Goal: Task Accomplishment & Management: Complete application form

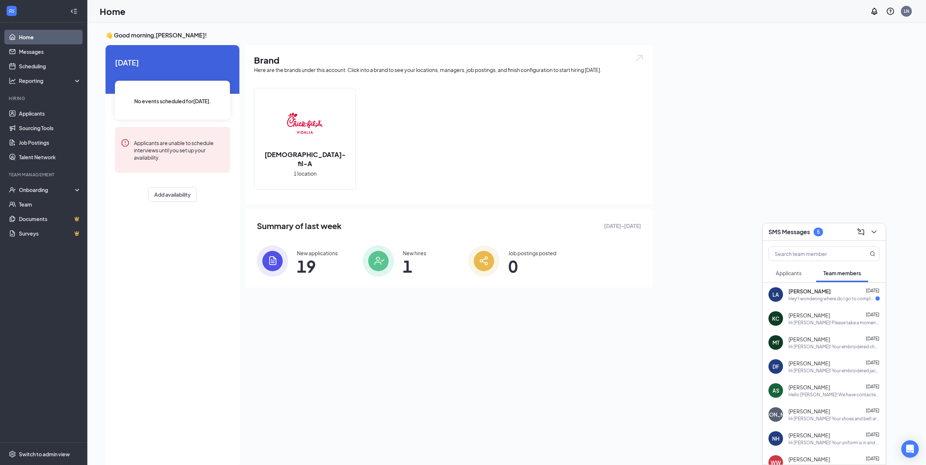
click at [797, 274] on span "Applicants" at bounding box center [788, 273] width 26 height 7
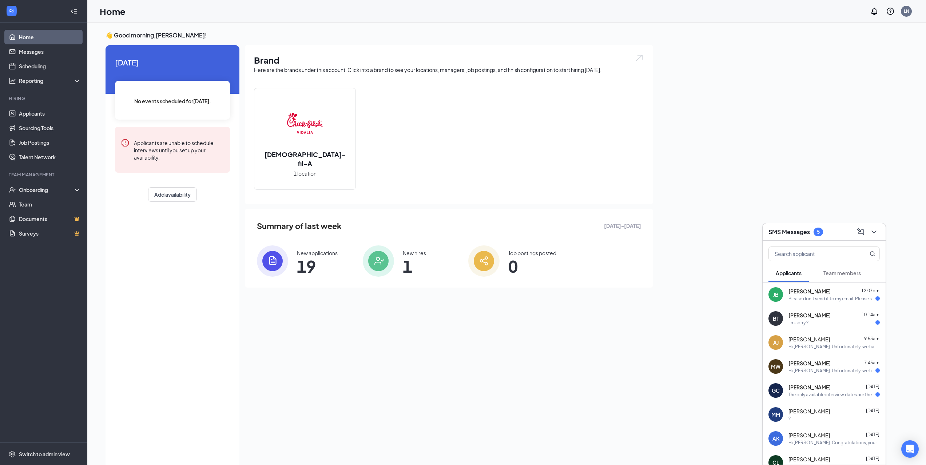
click at [827, 397] on div "The only available interview dates are the 15th and 16th, is there any chance t…" at bounding box center [831, 395] width 87 height 6
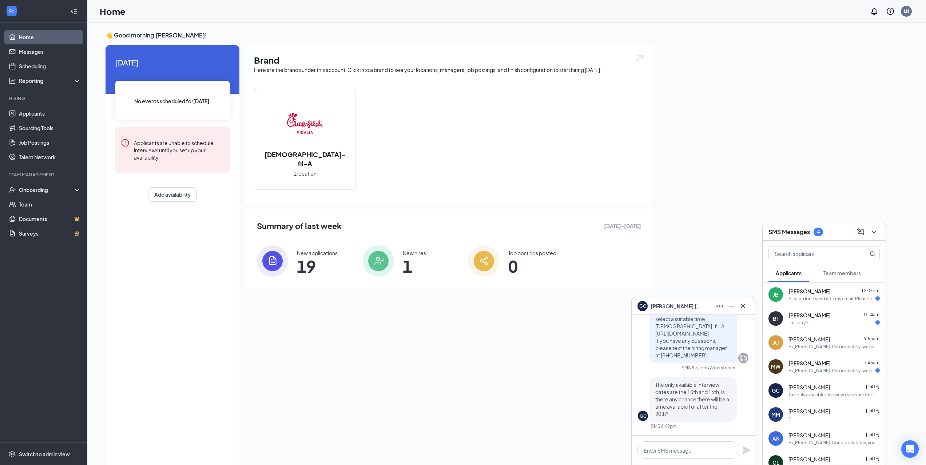
click at [830, 363] on div "[PERSON_NAME] 7:45am" at bounding box center [833, 363] width 91 height 7
click at [843, 317] on div "[PERSON_NAME] 10:14am" at bounding box center [833, 315] width 91 height 7
click at [829, 297] on div "Please don't send it to my email. Please send it to my phone number cause my em…" at bounding box center [831, 299] width 87 height 6
click at [744, 308] on icon "Cross" at bounding box center [742, 306] width 4 height 4
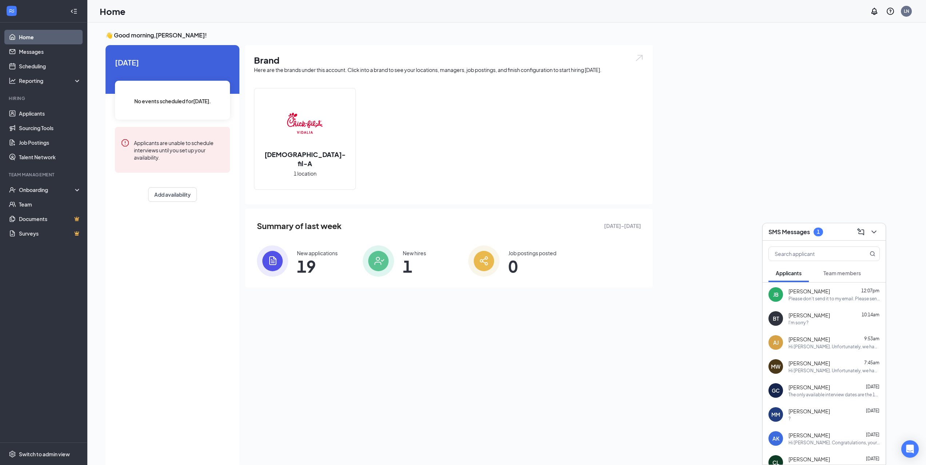
click at [847, 273] on span "Team members" at bounding box center [841, 273] width 37 height 7
click at [816, 297] on div "Hey! I wondering where do I go to complete the onboarding part please and thank…" at bounding box center [831, 299] width 87 height 6
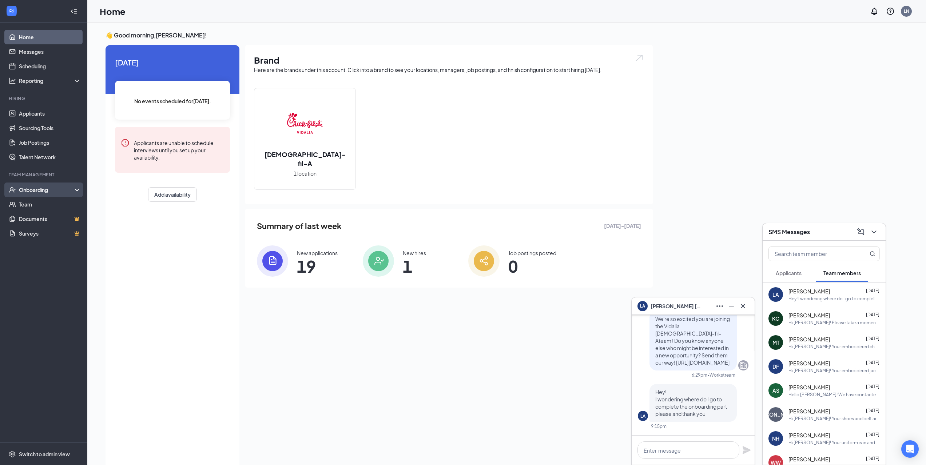
click at [51, 192] on div "Onboarding" at bounding box center [47, 189] width 56 height 7
click at [49, 204] on link "Overview" at bounding box center [50, 204] width 62 height 15
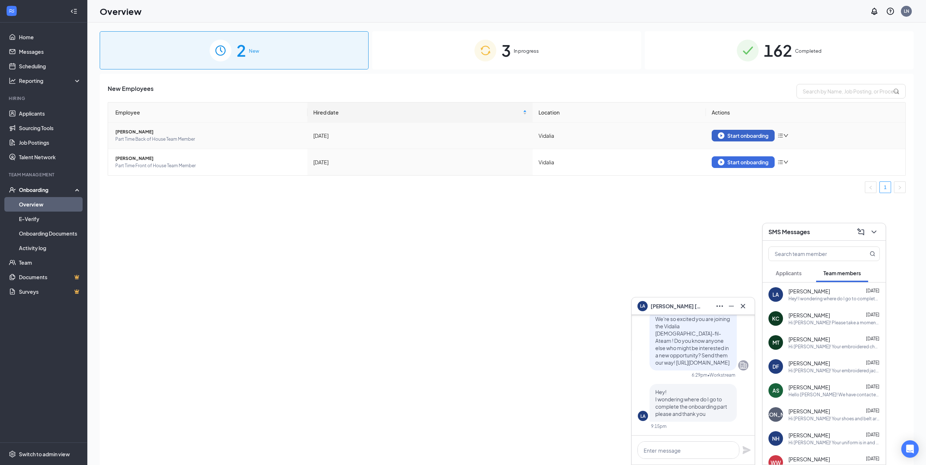
click at [750, 139] on button "Start onboarding" at bounding box center [742, 136] width 63 height 12
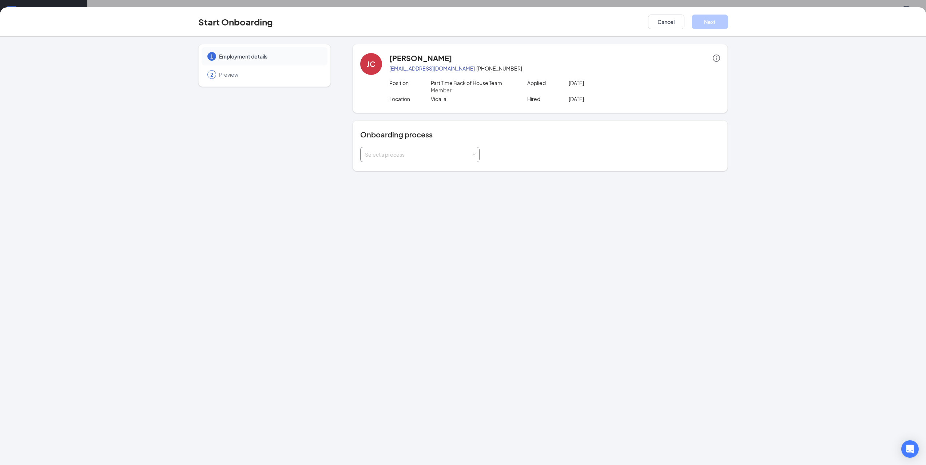
click at [443, 158] on div "Select a process" at bounding box center [418, 154] width 107 height 7
click at [428, 170] on li "New Hire Onboarding" at bounding box center [419, 170] width 119 height 13
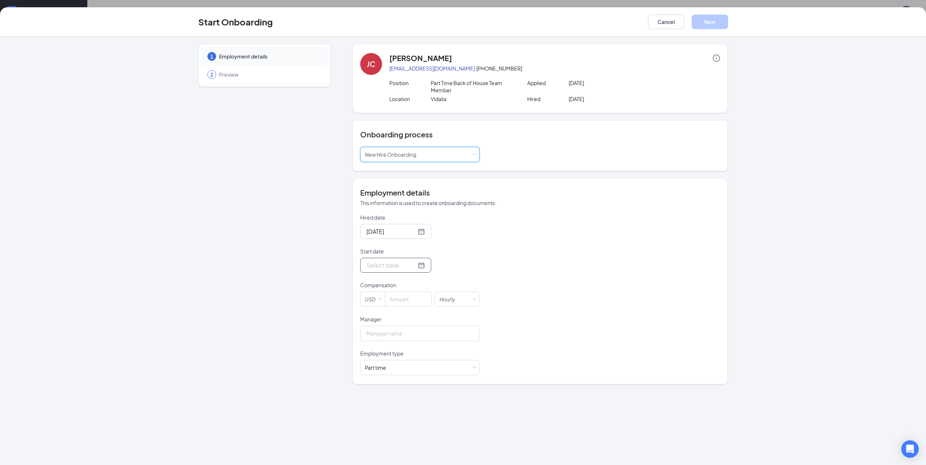
click at [416, 266] on div at bounding box center [395, 265] width 59 height 9
type input "[DATE]"
click at [385, 353] on div "27" at bounding box center [384, 352] width 9 height 9
click at [409, 301] on input at bounding box center [408, 299] width 46 height 15
type input "8"
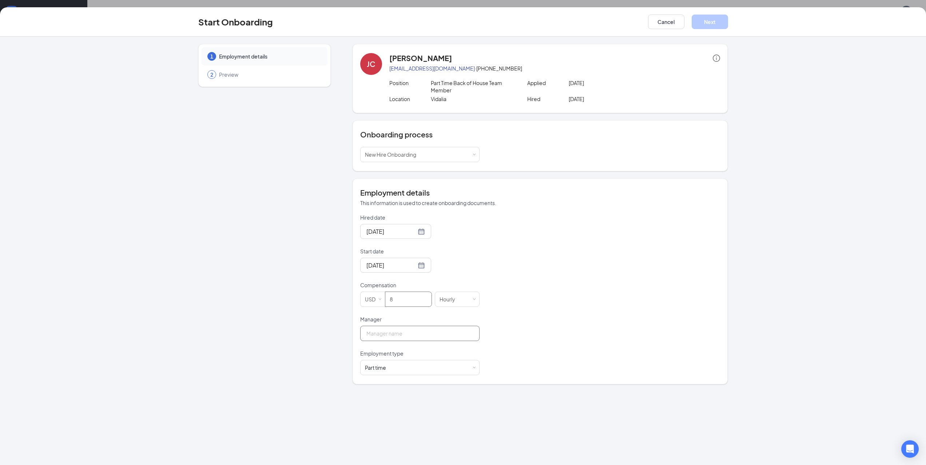
click at [411, 332] on input "Manager" at bounding box center [419, 333] width 119 height 15
click at [374, 331] on input "[PERSON_NAME]" at bounding box center [419, 333] width 119 height 15
type input "[PERSON_NAME]"
click at [562, 303] on div "Hired date [DATE] Start date [DATE] [DATE] Su Mo Tu We Th Fr Sa 28 29 30 1 2 3 …" at bounding box center [540, 294] width 360 height 161
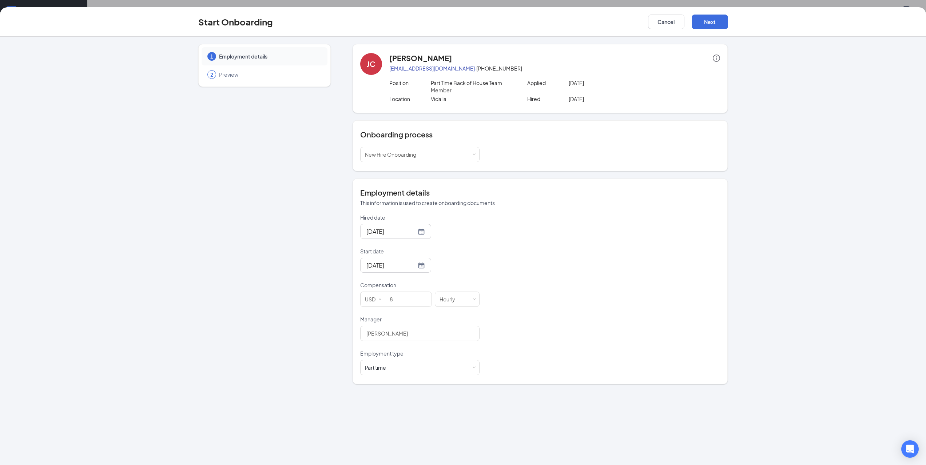
click at [715, 14] on div "Start Onboarding Cancel Next" at bounding box center [463, 21] width 926 height 29
click at [714, 17] on button "Next" at bounding box center [709, 22] width 36 height 15
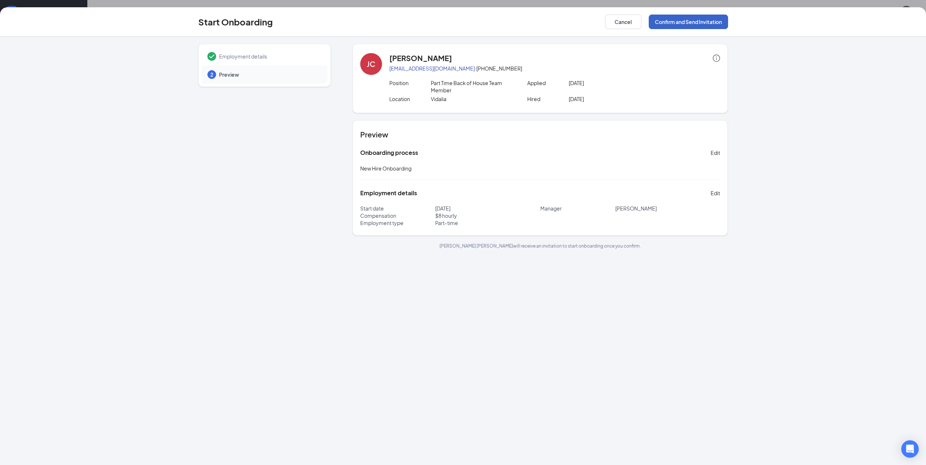
click at [708, 22] on button "Confirm and Send Invitation" at bounding box center [687, 22] width 79 height 15
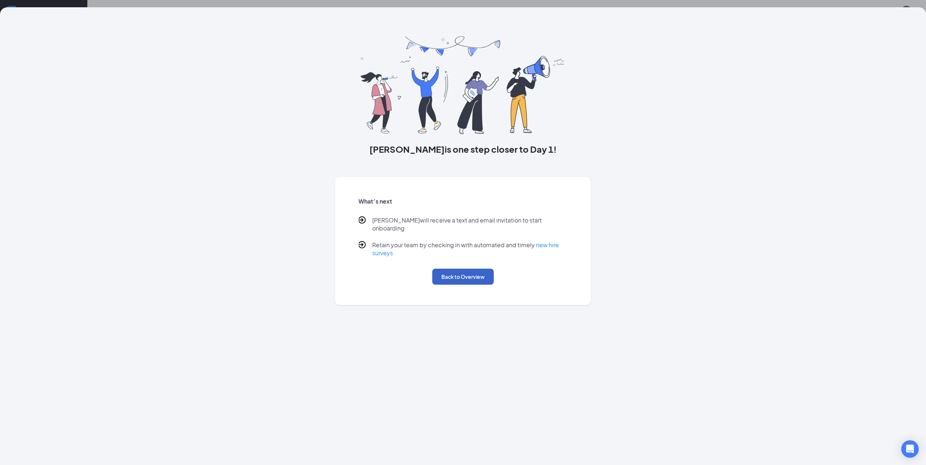
click at [459, 273] on button "Back to Overview" at bounding box center [462, 277] width 61 height 16
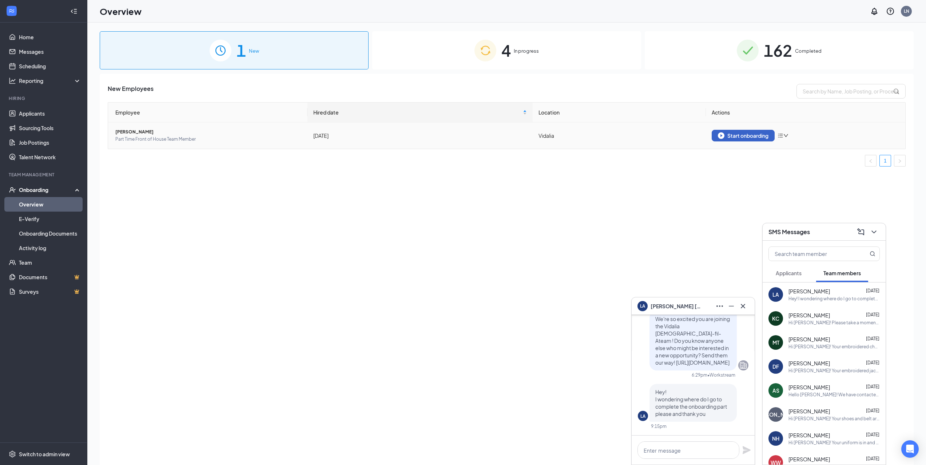
click at [754, 136] on div "Start onboarding" at bounding box center [743, 135] width 51 height 7
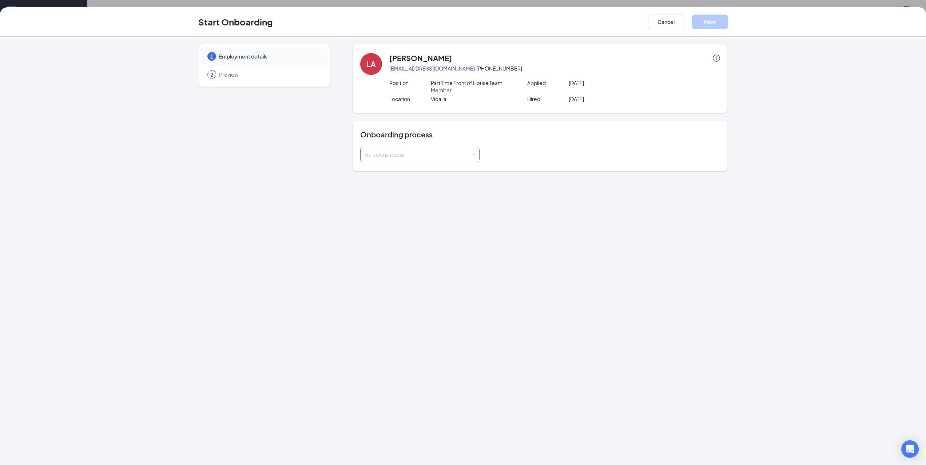
click at [464, 154] on div "Select a process" at bounding box center [418, 154] width 107 height 7
click at [437, 172] on li "New Hire Onboarding" at bounding box center [419, 170] width 119 height 13
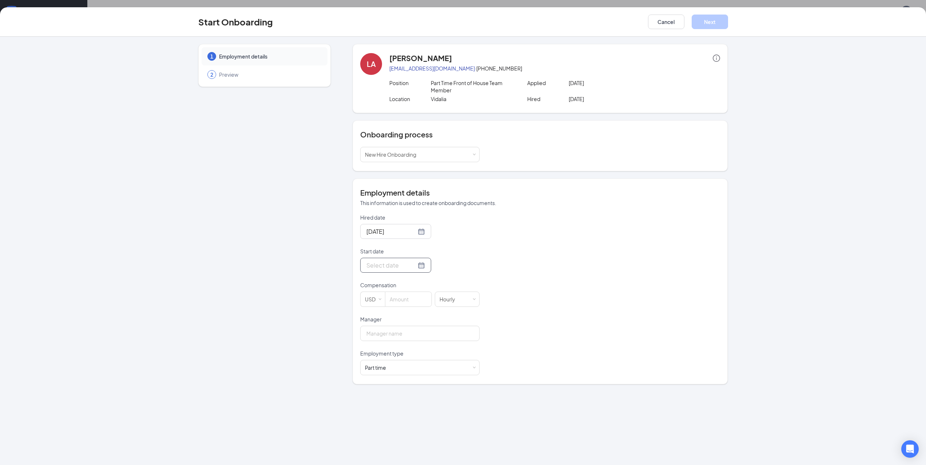
click at [418, 267] on div at bounding box center [395, 265] width 59 height 9
type input "[DATE]"
click at [385, 351] on div "27" at bounding box center [384, 352] width 9 height 9
click at [404, 303] on input at bounding box center [408, 299] width 46 height 15
type input "8"
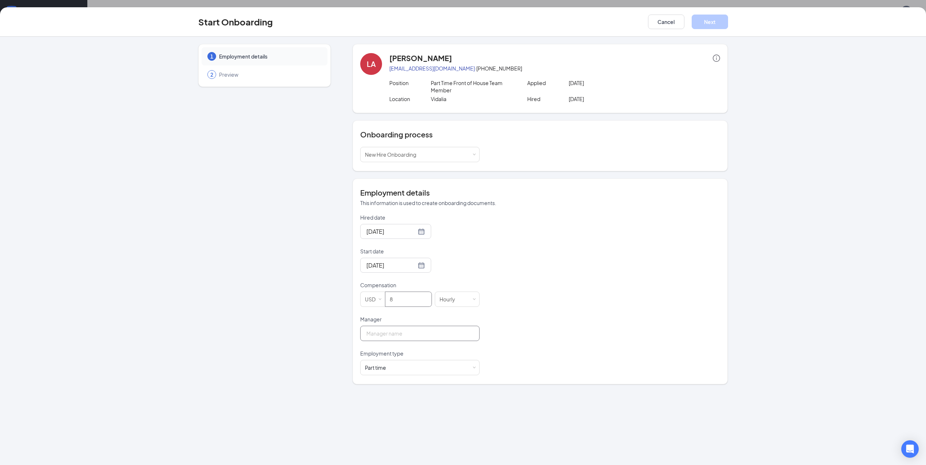
click at [404, 333] on input "Manager" at bounding box center [419, 333] width 119 height 15
type input "[PERSON_NAME]"
click at [722, 25] on button "Next" at bounding box center [709, 22] width 36 height 15
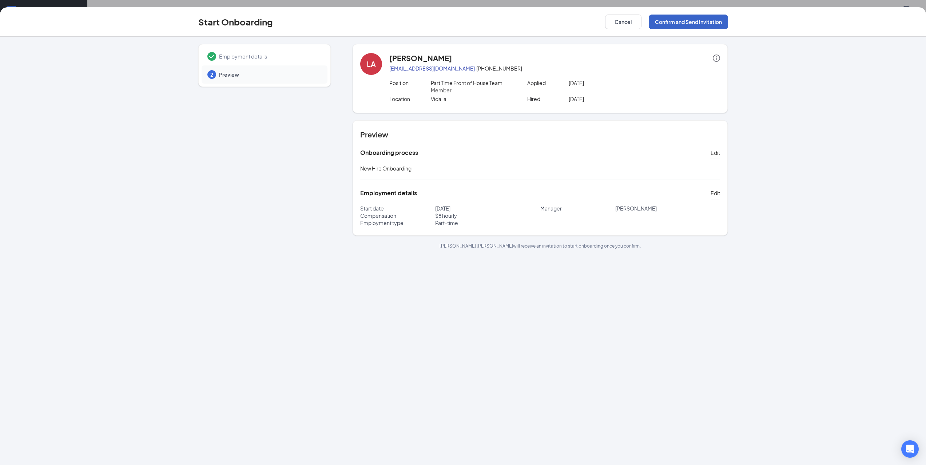
click at [691, 21] on button "Confirm and Send Invitation" at bounding box center [687, 22] width 79 height 15
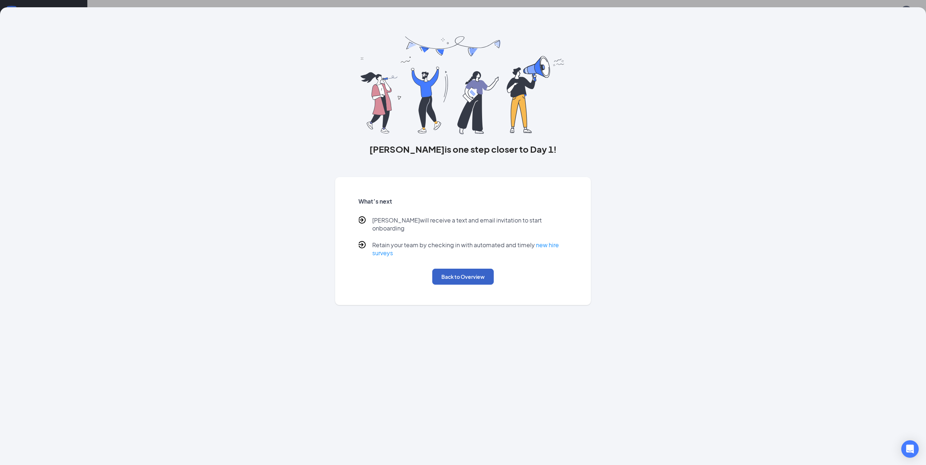
click at [466, 272] on button "Back to Overview" at bounding box center [462, 277] width 61 height 16
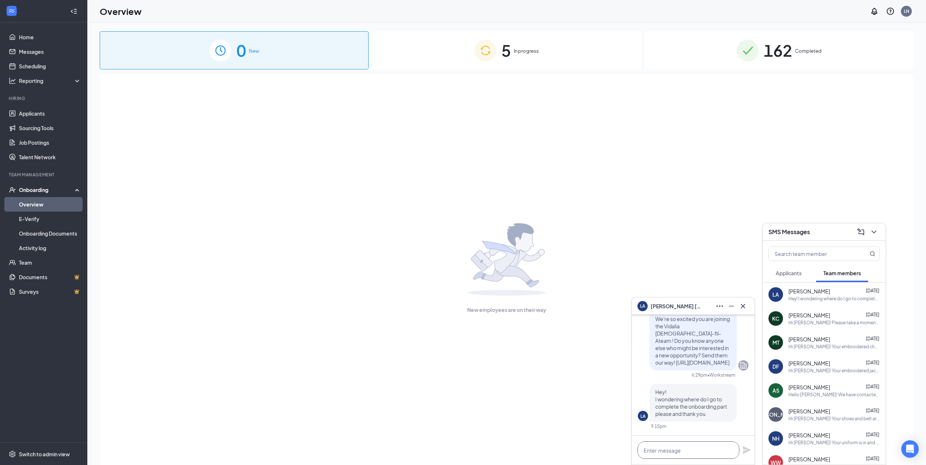
click at [706, 450] on textarea at bounding box center [688, 450] width 102 height 17
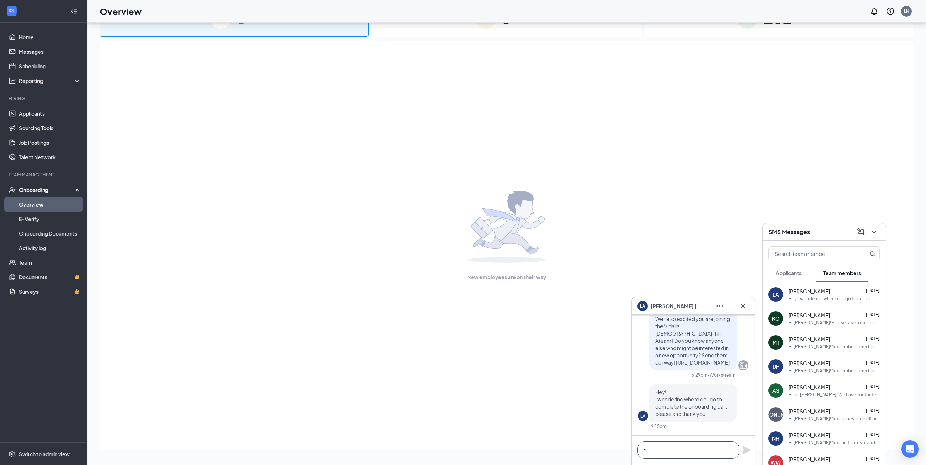
scroll to position [0, 0]
type textarea "Y"
type textarea "Hi [PERSON_NAME]! We sent you a link just a moment ago. Please let me know if y…"
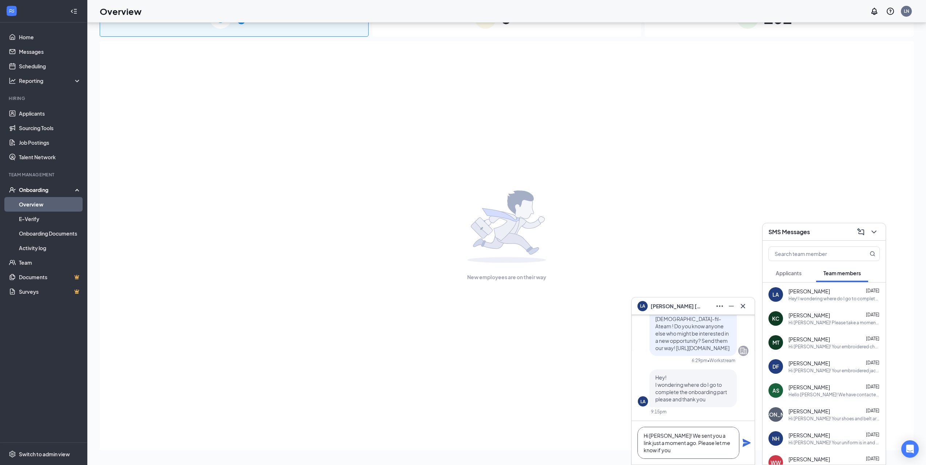
scroll to position [0, 0]
drag, startPoint x: 662, startPoint y: 451, endPoint x: 638, endPoint y: 431, distance: 31.5
click at [639, 430] on textarea "Hi [PERSON_NAME]! We sent you a link just a moment ago. Please let me know if y…" at bounding box center [688, 443] width 102 height 32
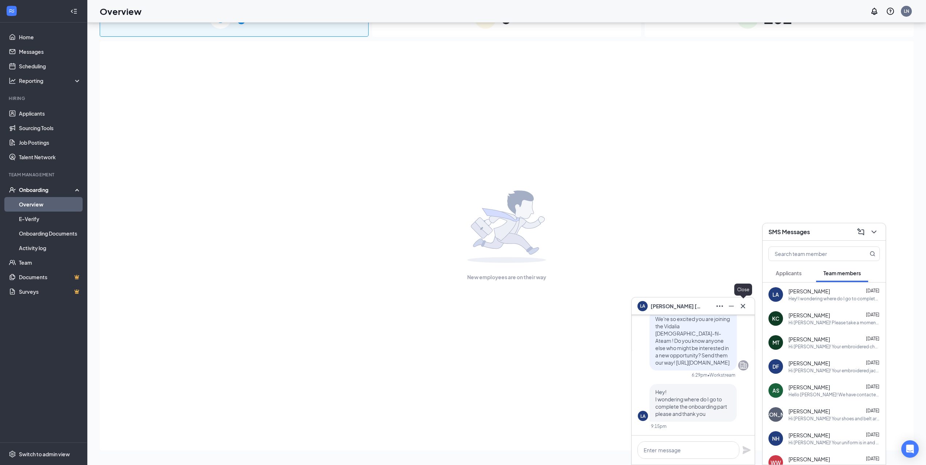
click at [743, 307] on icon "Cross" at bounding box center [742, 306] width 9 height 9
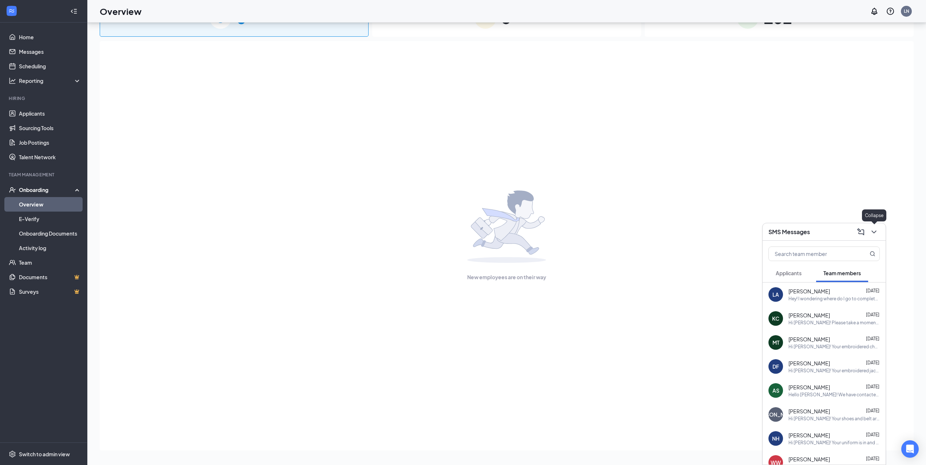
drag, startPoint x: 874, startPoint y: 233, endPoint x: 783, endPoint y: 251, distance: 93.0
click at [874, 233] on icon "ChevronDown" at bounding box center [873, 232] width 9 height 9
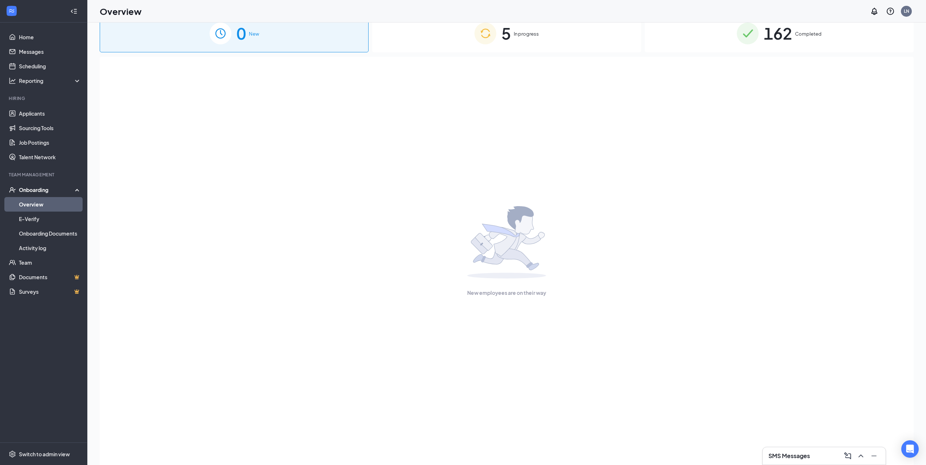
scroll to position [0, 0]
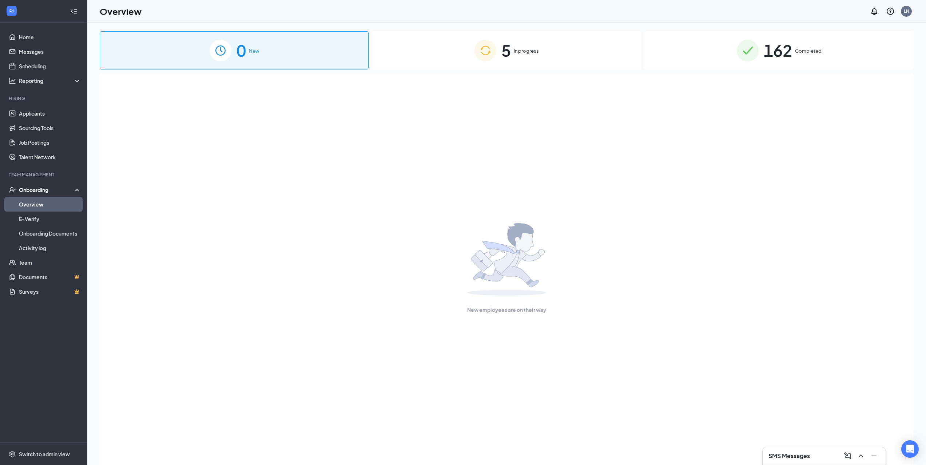
click at [466, 61] on div "5 In progress" at bounding box center [506, 50] width 269 height 38
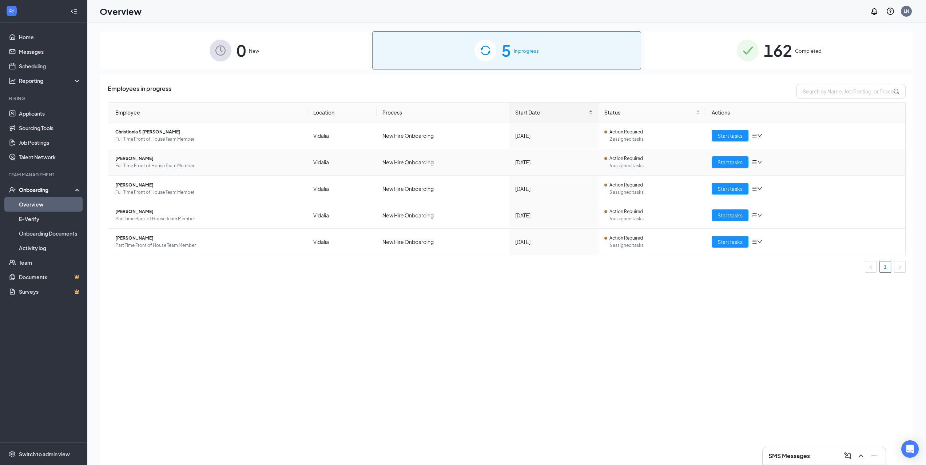
click at [149, 158] on span "[PERSON_NAME]" at bounding box center [208, 158] width 186 height 7
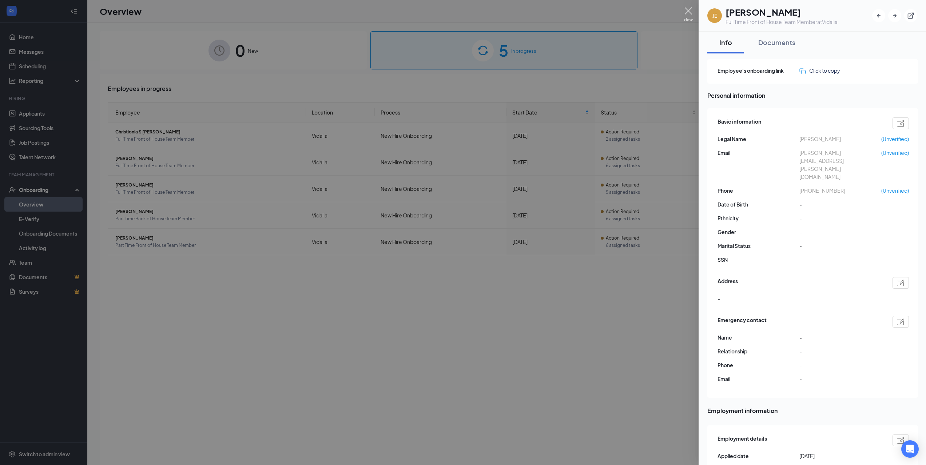
click at [690, 11] on img at bounding box center [688, 14] width 9 height 14
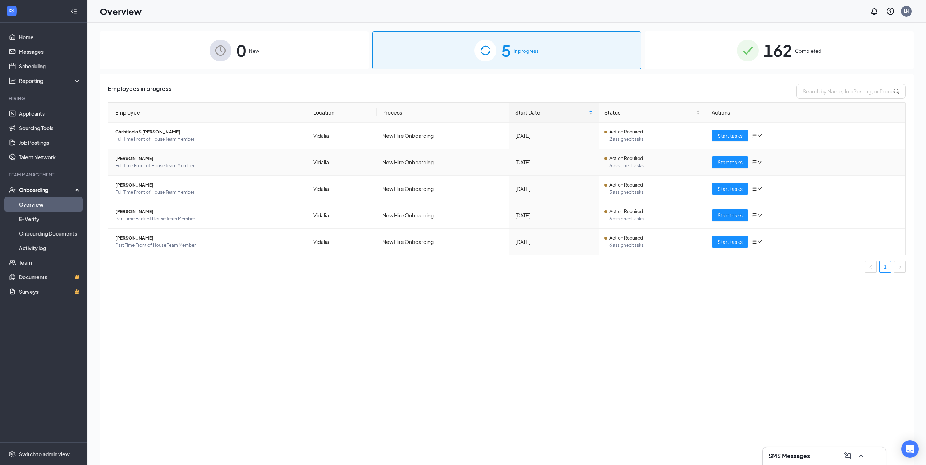
click at [760, 160] on icon "down" at bounding box center [759, 162] width 5 height 5
click at [771, 201] on div "Remove from onboarding" at bounding box center [787, 197] width 62 height 8
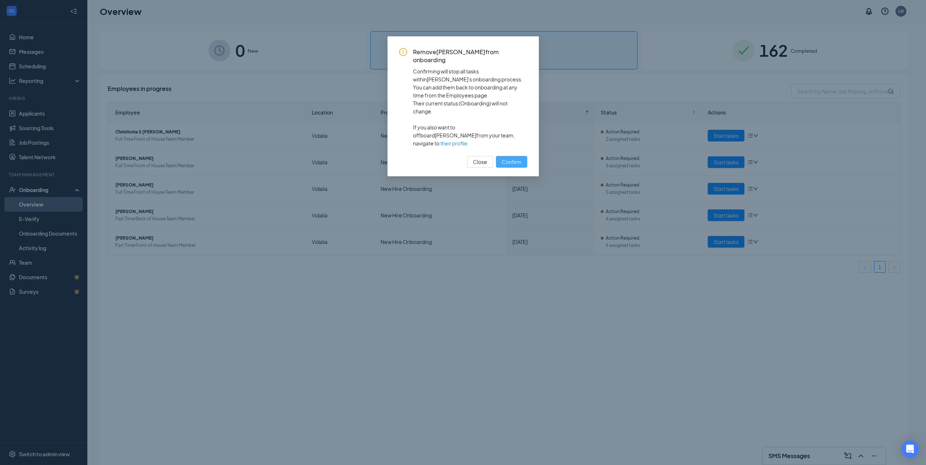
click at [513, 158] on span "Confirm" at bounding box center [512, 162] width 20 height 8
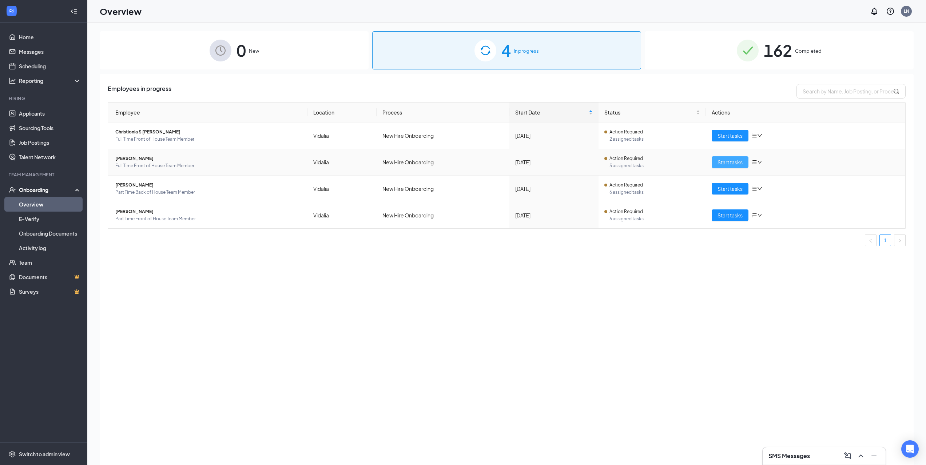
click at [728, 164] on span "Start tasks" at bounding box center [729, 162] width 25 height 8
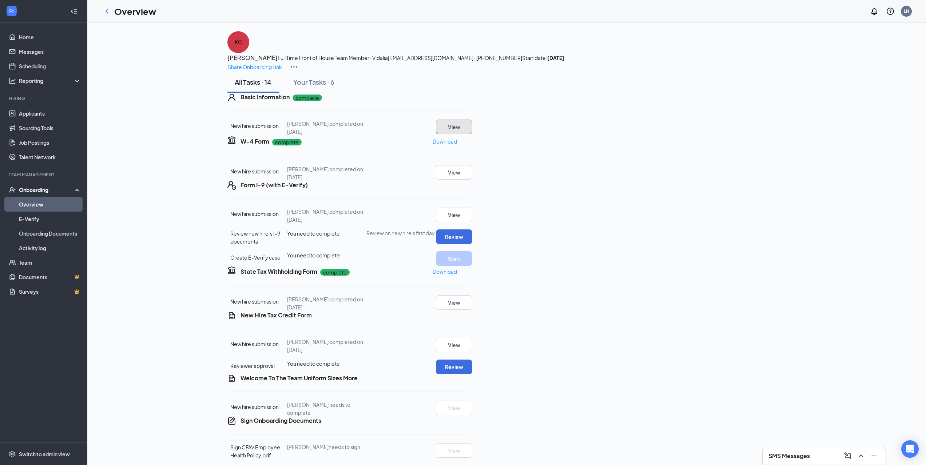
click at [472, 134] on button "View" at bounding box center [454, 127] width 36 height 15
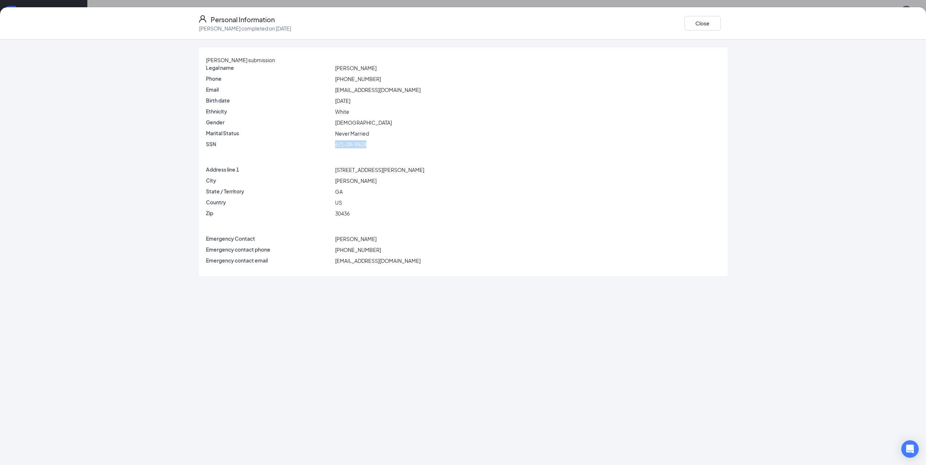
drag, startPoint x: 389, startPoint y: 150, endPoint x: 350, endPoint y: 147, distance: 39.7
click at [350, 147] on div "671-09-9518" at bounding box center [528, 144] width 388 height 8
copy span "671-09-9518"
click at [697, 19] on button "Close" at bounding box center [702, 23] width 36 height 15
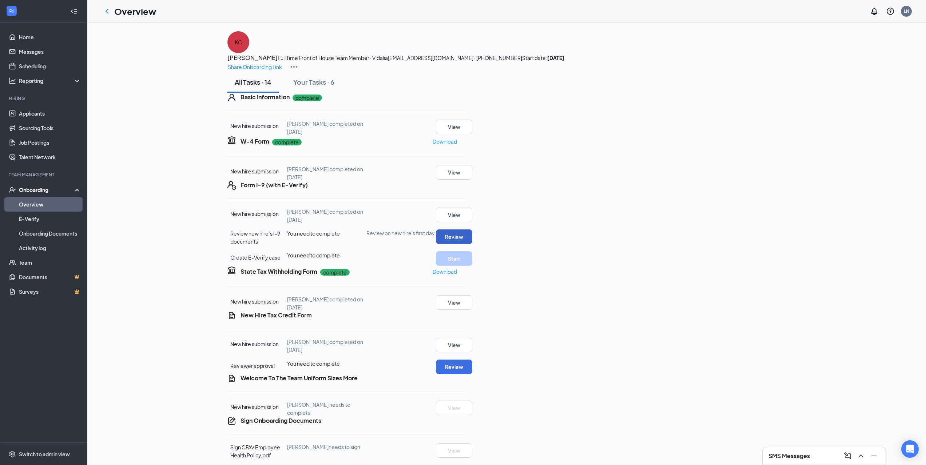
click at [472, 244] on button "Review" at bounding box center [454, 236] width 36 height 15
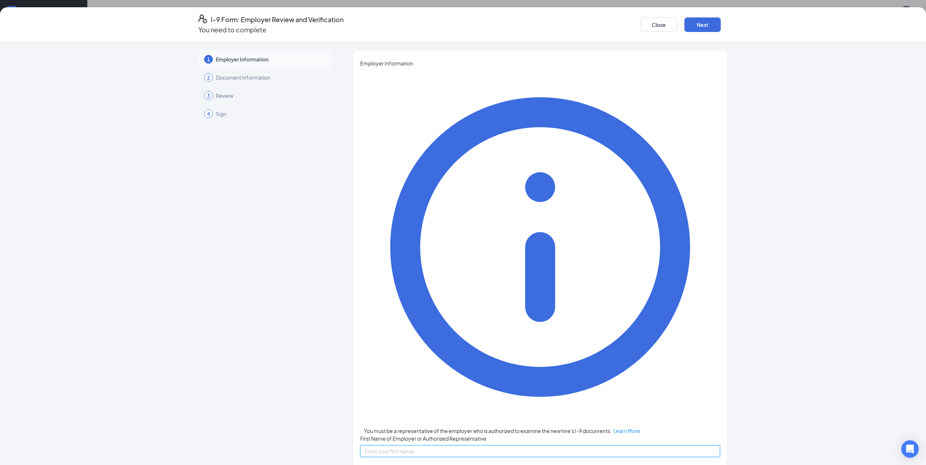
click at [427, 446] on input "First Name of Employer or Authorized Representative" at bounding box center [540, 452] width 360 height 12
type input "[PERSON_NAME]"
type input "[EMAIL_ADDRESS][DOMAIN_NAME]"
type input "9125380711"
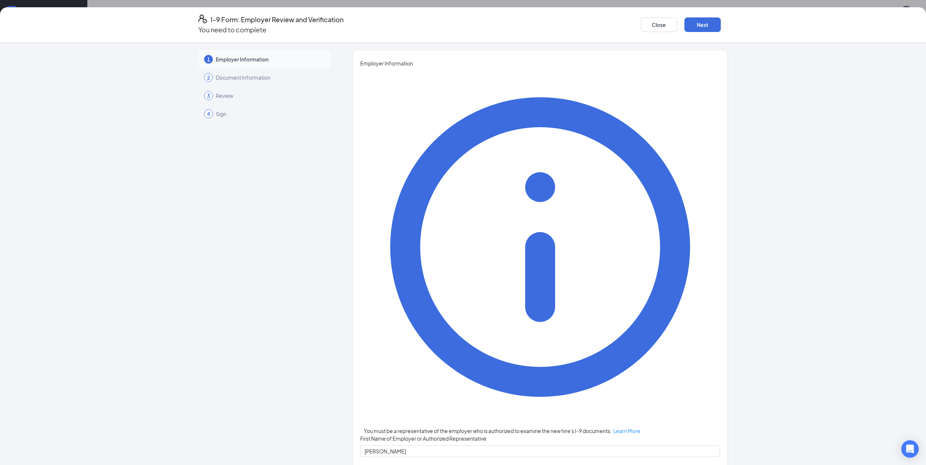
type input "Director"
click at [699, 23] on button "Next" at bounding box center [702, 24] width 36 height 15
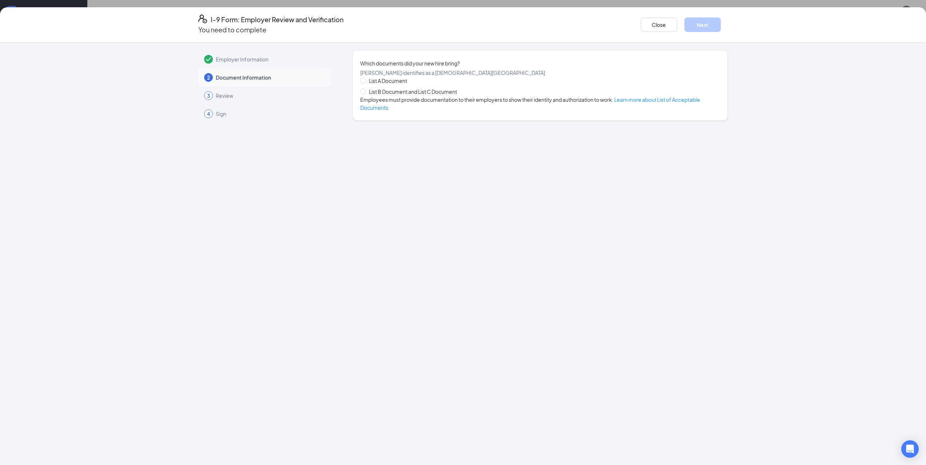
click at [389, 96] on span "List B Document and List C Document" at bounding box center [413, 92] width 94 height 8
click at [365, 94] on input "List B Document and List C Document" at bounding box center [362, 91] width 5 height 5
radio input "true"
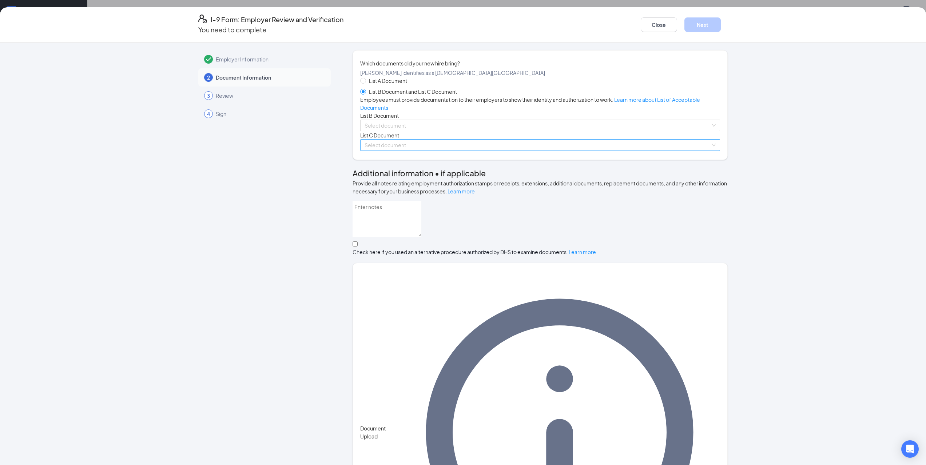
click at [412, 151] on input "search" at bounding box center [537, 145] width 346 height 11
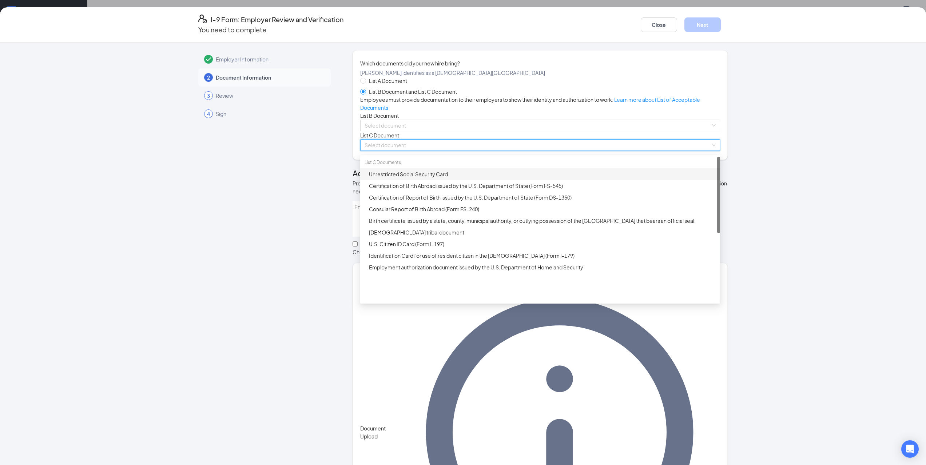
click at [412, 178] on div "Unrestricted Social Security Card" at bounding box center [542, 174] width 347 height 8
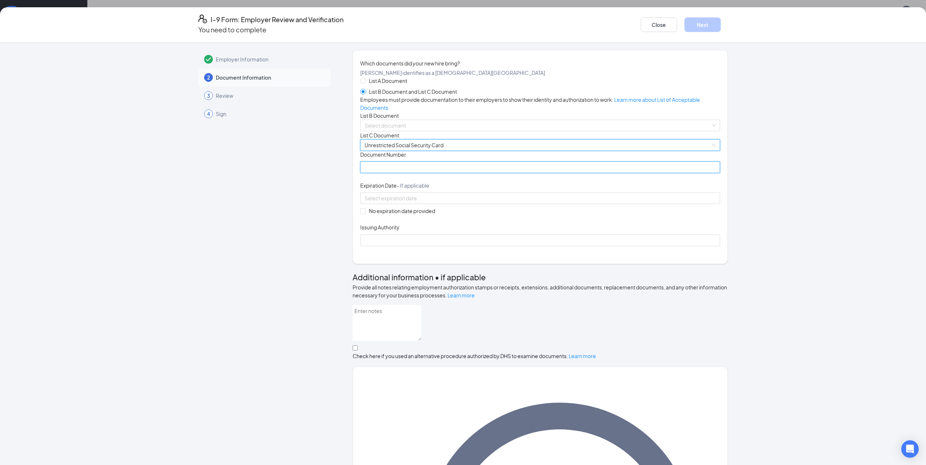
click at [410, 173] on input "Document Number" at bounding box center [540, 167] width 360 height 12
paste input "671-09-9518"
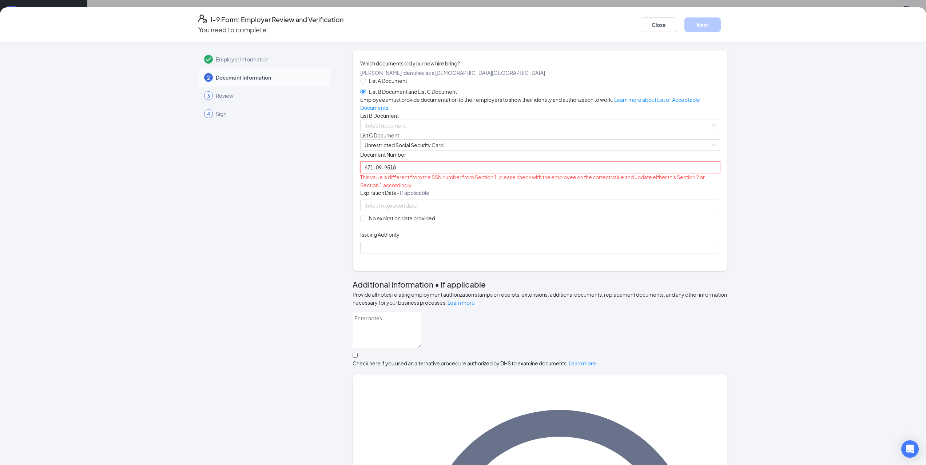
click at [374, 173] on input "671-09-9518" at bounding box center [540, 167] width 360 height 12
click at [381, 173] on input "67109-9518" at bounding box center [540, 167] width 360 height 12
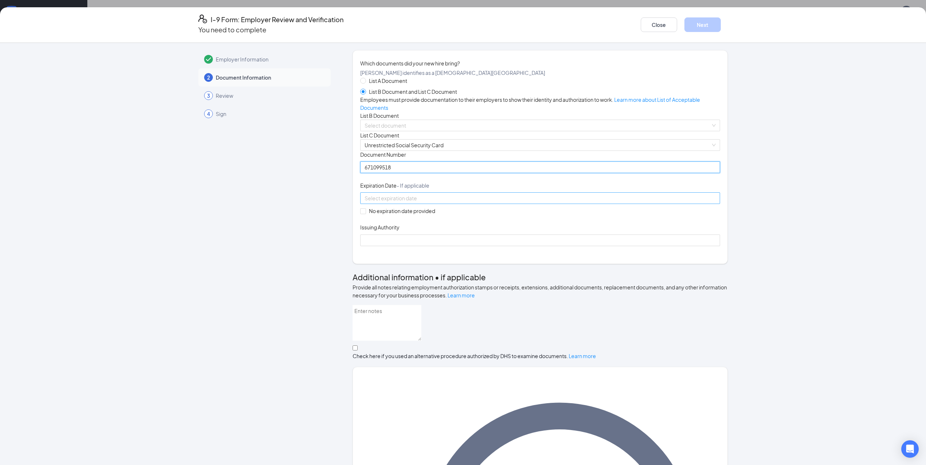
type input "671099518"
click at [462, 202] on input at bounding box center [539, 198] width 350 height 8
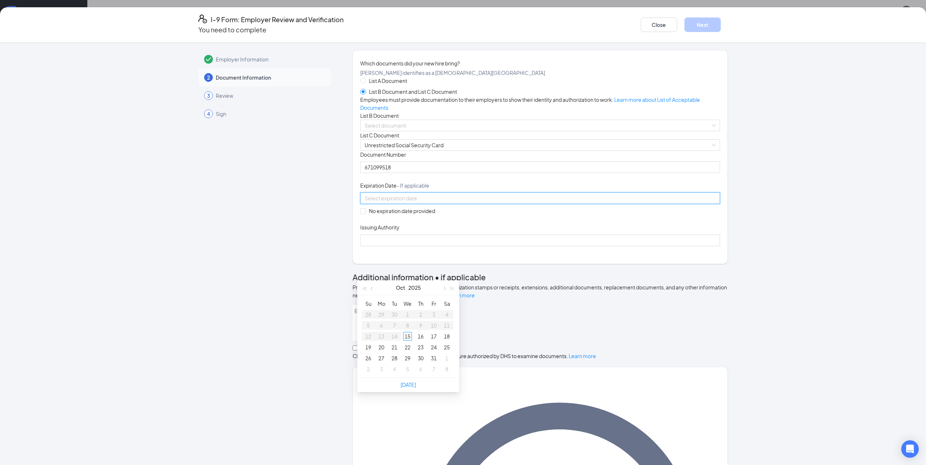
click at [335, 283] on div "Employer Information 2 Document Information 3 Review 4 Sign Which documents did…" at bounding box center [463, 388] width 530 height 676
click at [359, 264] on div "Which documents did your new hire bring? [PERSON_NAME] identifies as a [DEMOGRA…" at bounding box center [539, 157] width 375 height 214
click at [360, 213] on input "No expiration date provided" at bounding box center [362, 210] width 5 height 5
checkbox input "true"
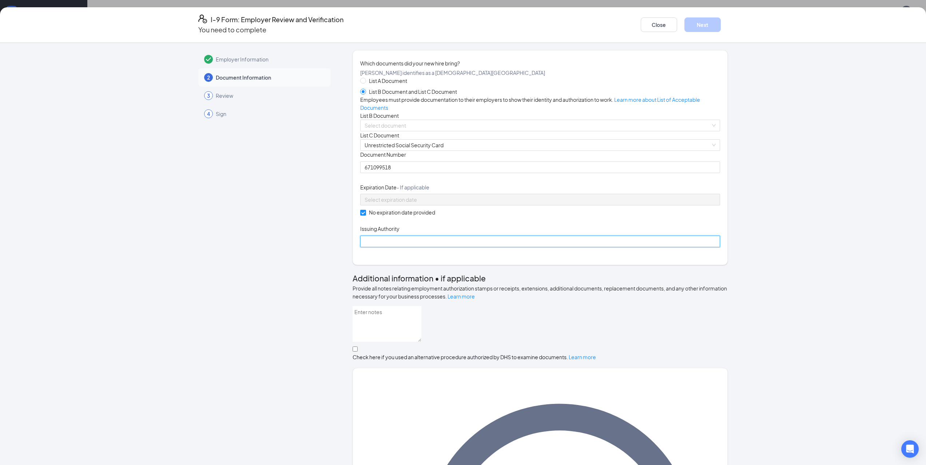
click at [384, 247] on input "Issuing Authority" at bounding box center [540, 242] width 360 height 12
type input "Social Security Administration"
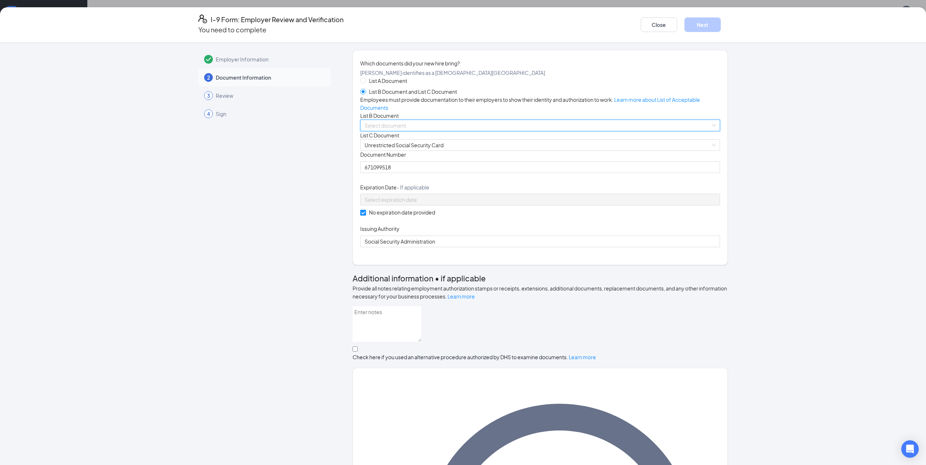
click at [395, 131] on input "search" at bounding box center [537, 125] width 346 height 11
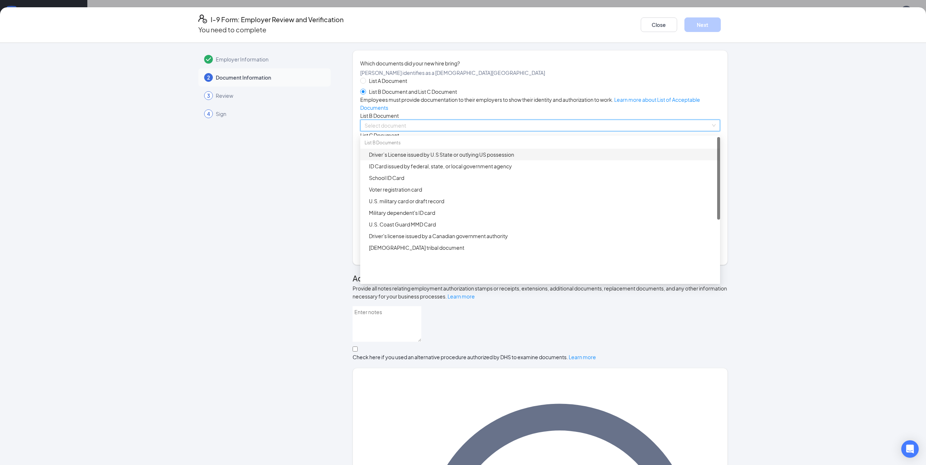
click at [400, 160] on div "Driver’s License issued by U.S State or outlying US possession" at bounding box center [540, 155] width 360 height 12
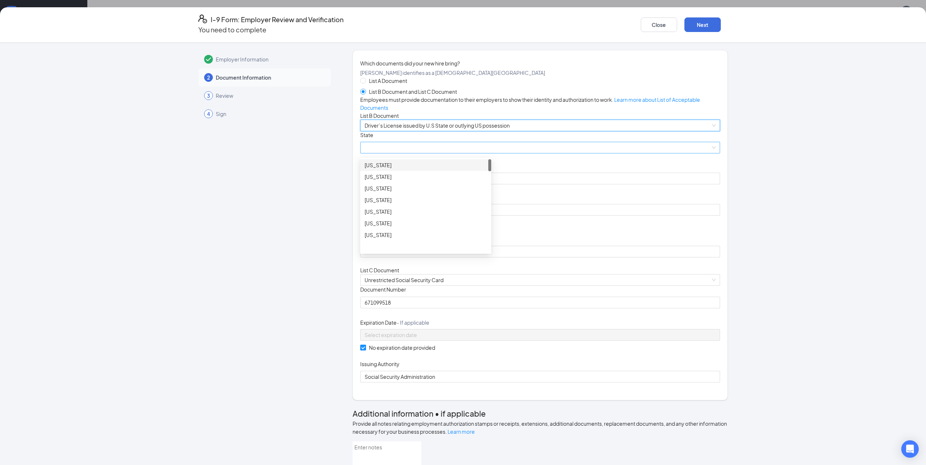
click at [407, 153] on span at bounding box center [539, 147] width 351 height 11
click at [396, 192] on div "[US_STATE]" at bounding box center [425, 188] width 122 height 8
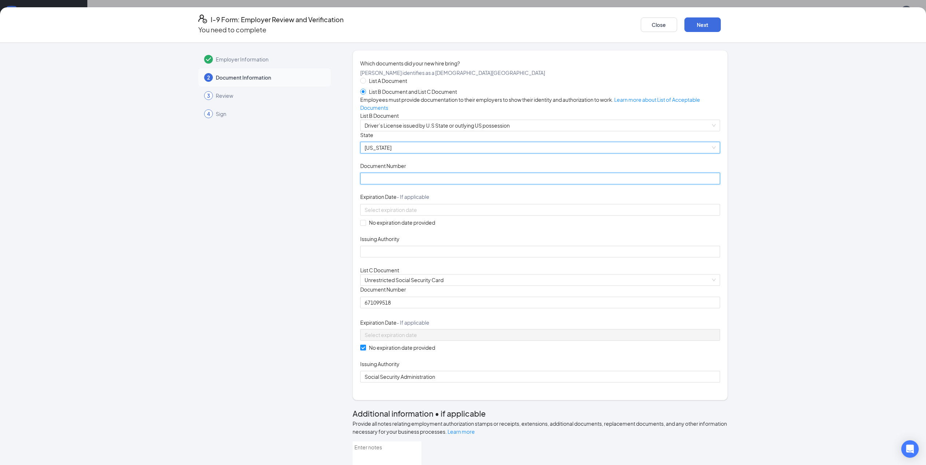
click at [414, 184] on input "Document Number" at bounding box center [540, 179] width 360 height 12
type input "059630464"
click at [481, 214] on div at bounding box center [539, 210] width 351 height 8
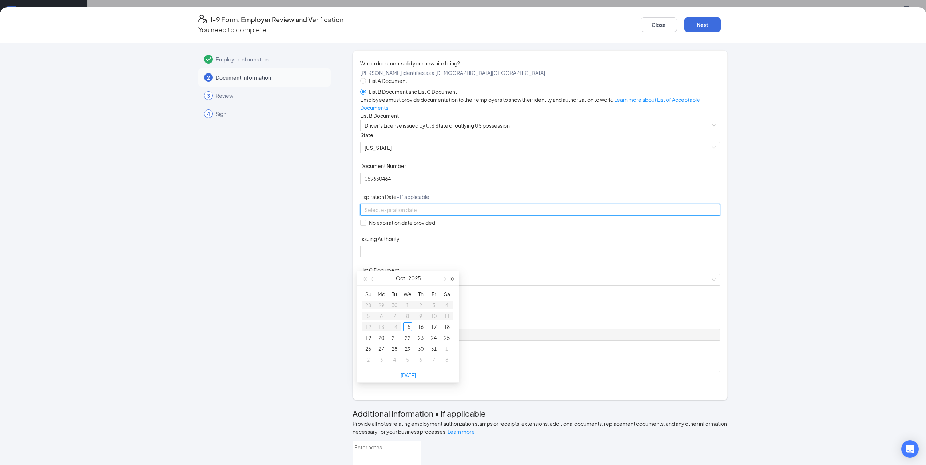
click at [452, 279] on span "button" at bounding box center [452, 279] width 4 height 4
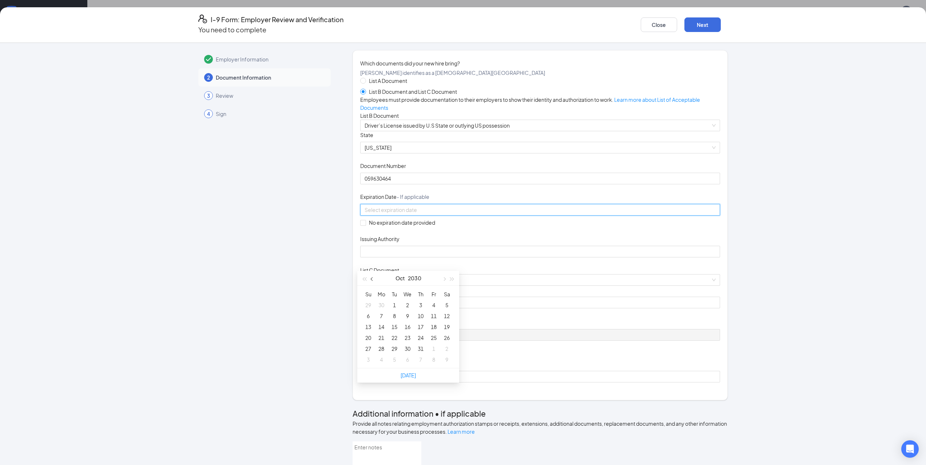
click at [373, 280] on span "button" at bounding box center [373, 279] width 4 height 4
type input "[DATE]"
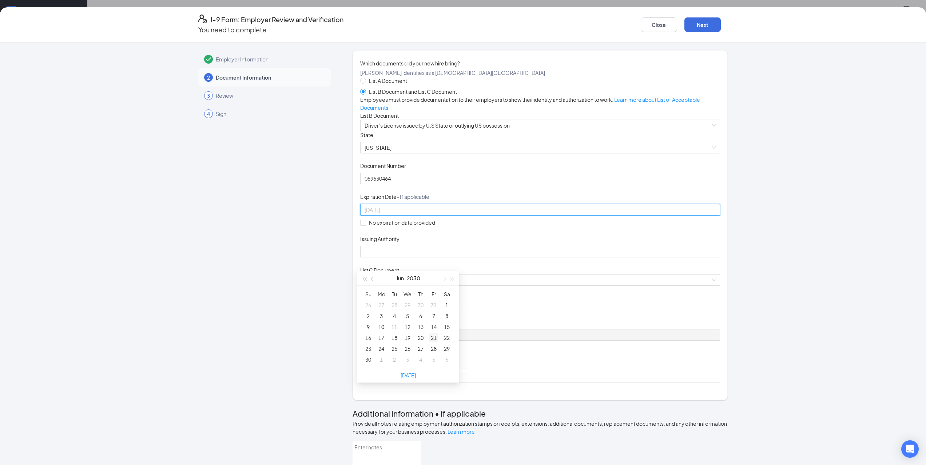
click at [433, 338] on div "21" at bounding box center [433, 338] width 9 height 9
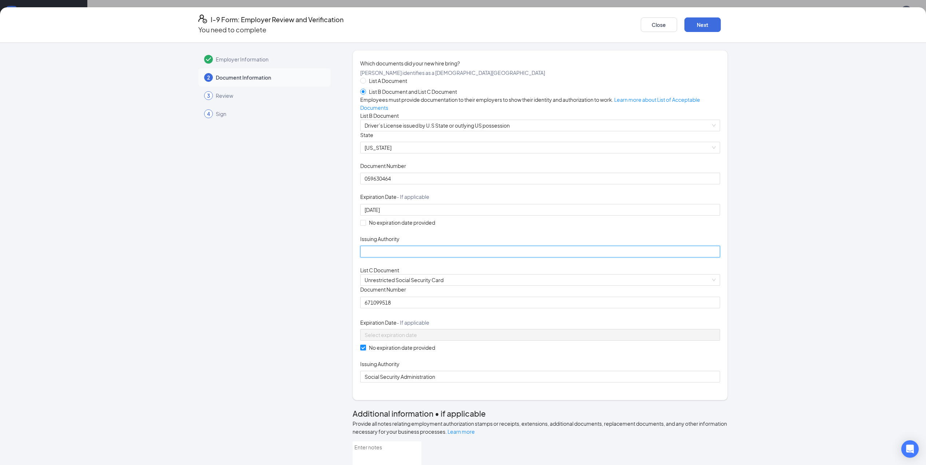
click at [380, 257] on input "Issuing Authority" at bounding box center [540, 252] width 360 height 12
click at [403, 257] on input "Issuing Authority" at bounding box center [540, 252] width 360 height 12
type input "GA DMV"
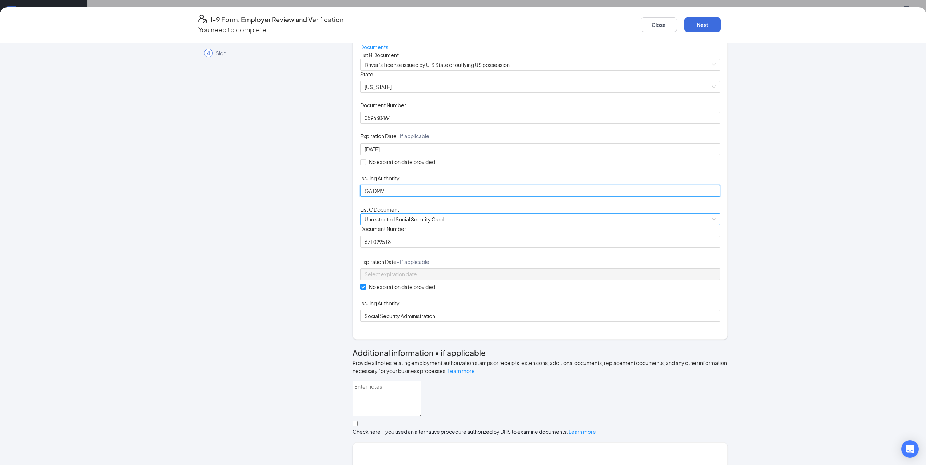
scroll to position [0, 0]
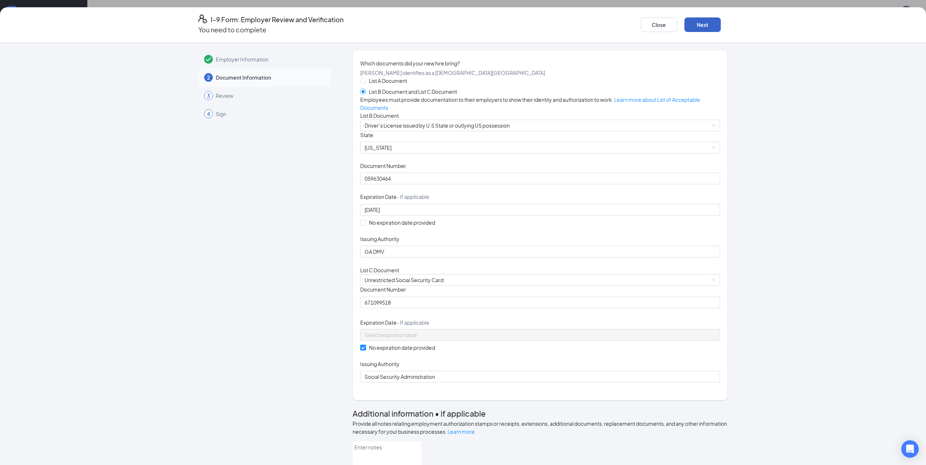
click at [706, 20] on button "Next" at bounding box center [702, 24] width 36 height 15
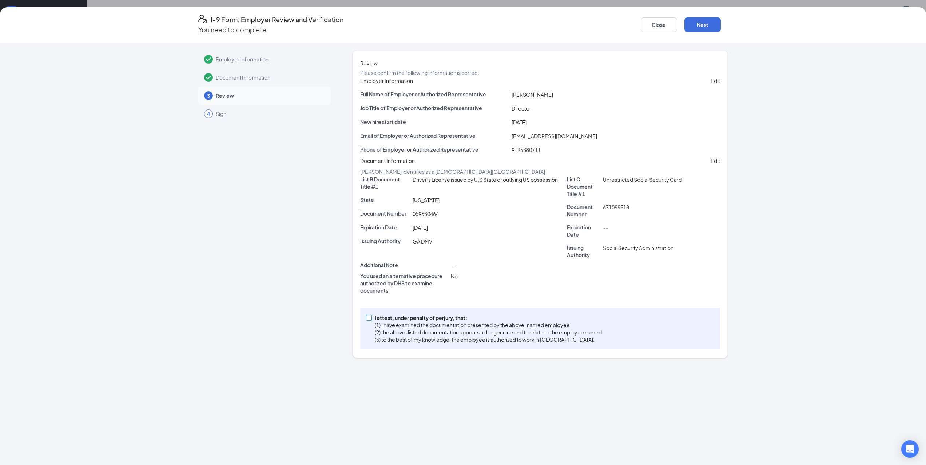
click at [370, 320] on input "I attest, under penalty of [PERSON_NAME], that: (1) I have examined the documen…" at bounding box center [368, 317] width 5 height 5
checkbox input "true"
click at [703, 22] on button "Next" at bounding box center [702, 24] width 36 height 15
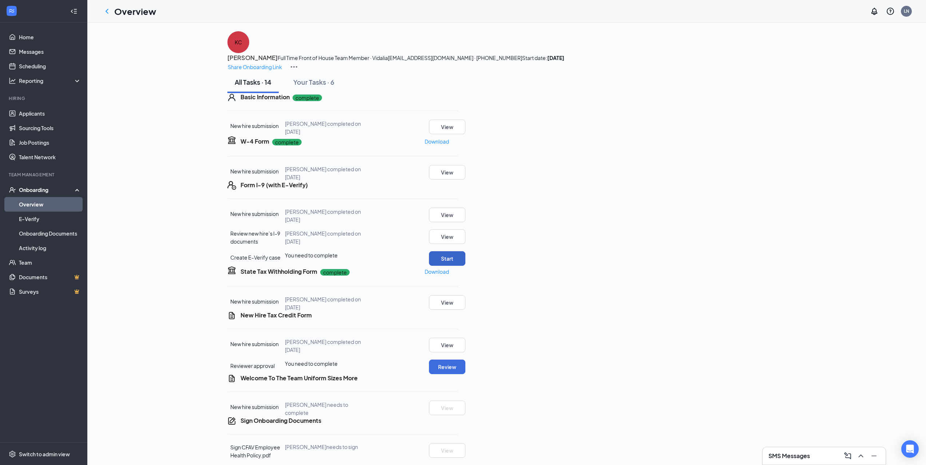
click at [465, 266] on button "Start" at bounding box center [447, 258] width 36 height 15
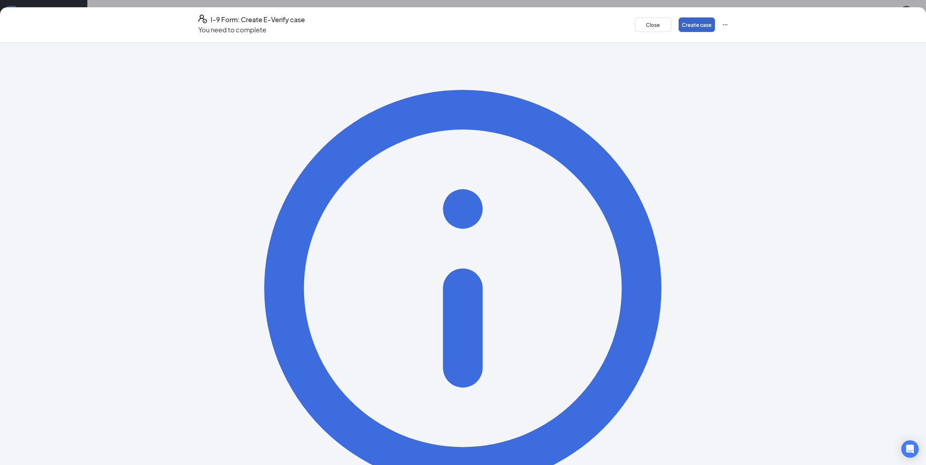
click at [702, 22] on button "Create case" at bounding box center [696, 24] width 36 height 15
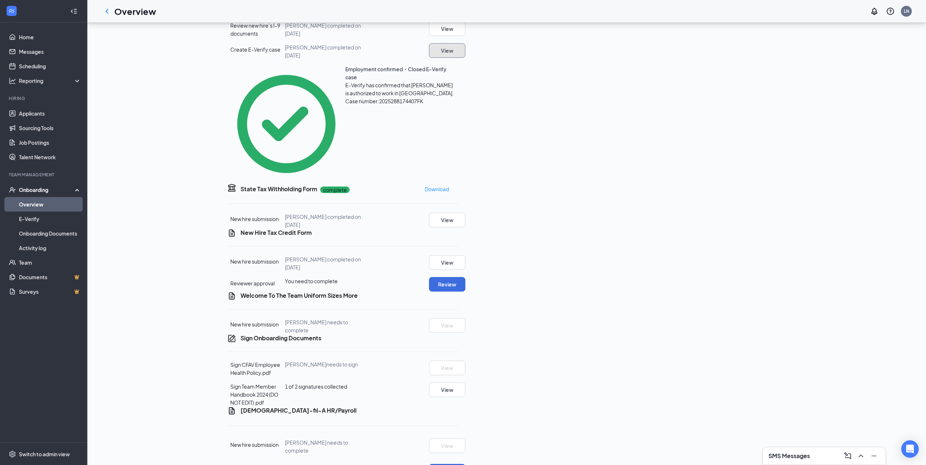
scroll to position [218, 0]
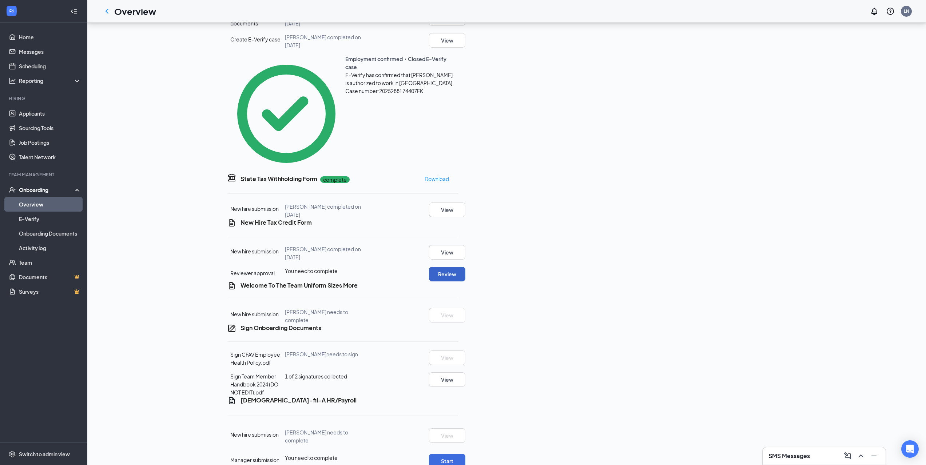
click at [465, 277] on button "Review" at bounding box center [447, 274] width 36 height 15
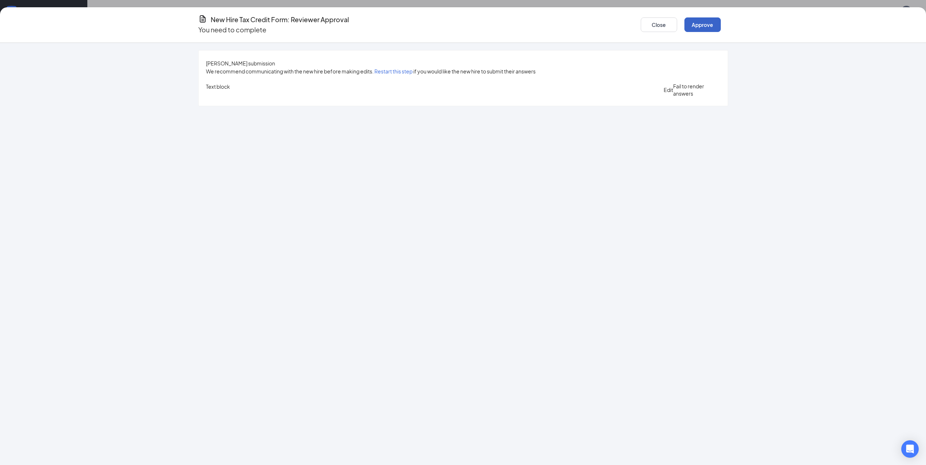
click at [703, 22] on button "Approve" at bounding box center [702, 24] width 36 height 15
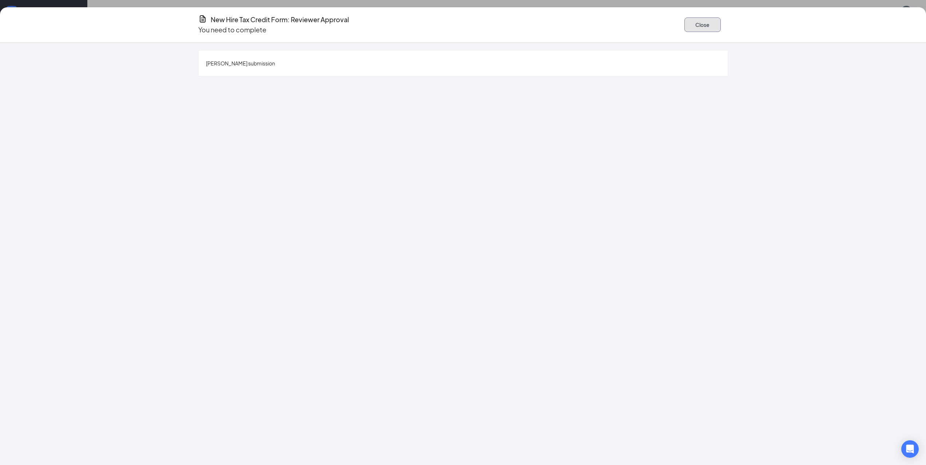
click at [693, 20] on button "Close" at bounding box center [702, 24] width 36 height 15
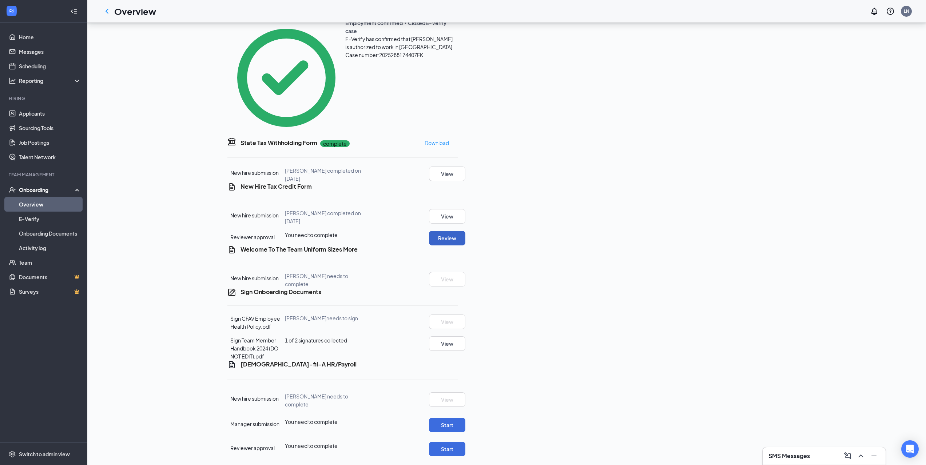
scroll to position [291, 0]
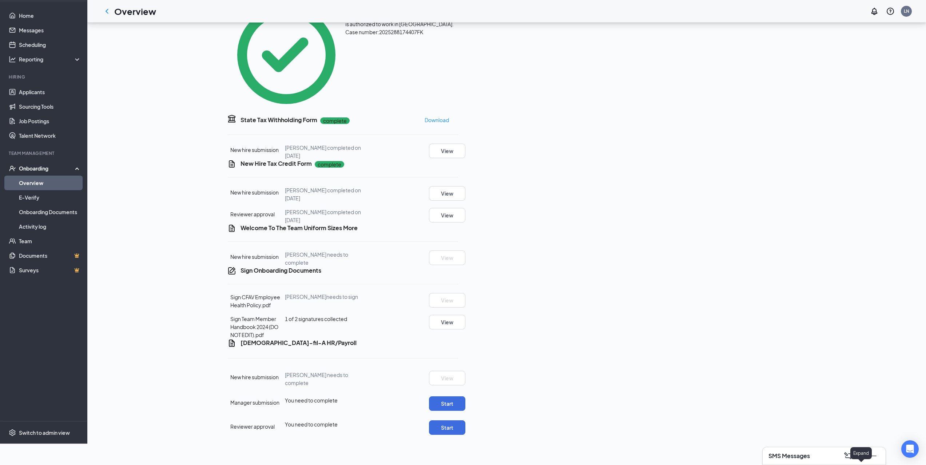
click at [864, 458] on icon "ChevronUp" at bounding box center [860, 456] width 9 height 9
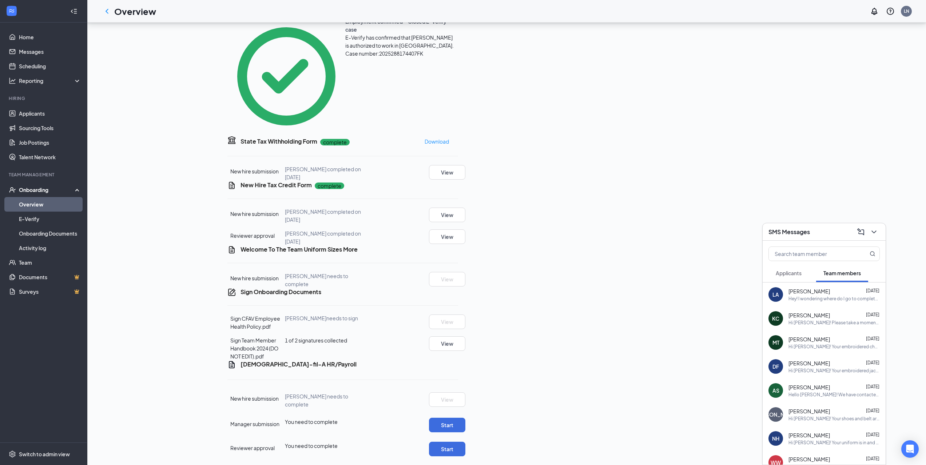
click at [810, 325] on div "Hi [PERSON_NAME]! Please take a moment to complete your remaining onboarding ta…" at bounding box center [833, 323] width 91 height 6
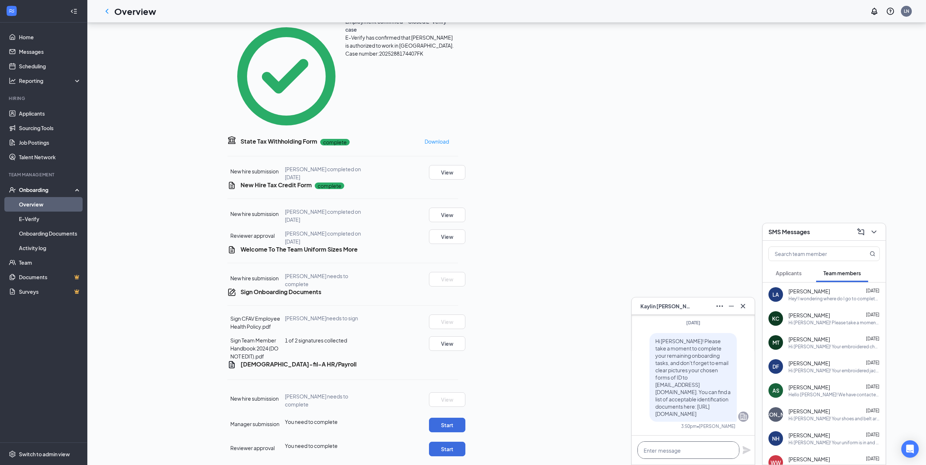
click at [667, 450] on textarea at bounding box center [688, 450] width 102 height 17
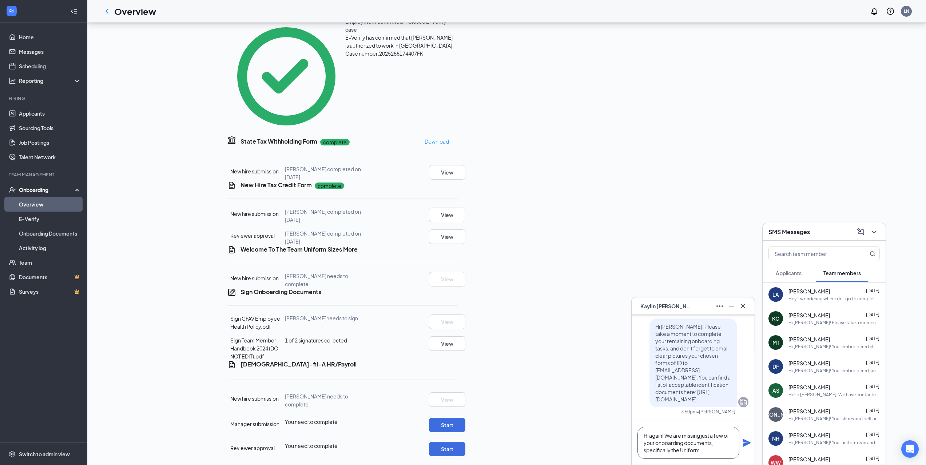
type textarea "Hi again! We are missing just a few of your onboarding documents, specifically …"
drag, startPoint x: 694, startPoint y: 448, endPoint x: 615, endPoint y: 428, distance: 81.6
click at [615, 428] on div "[PERSON_NAME] [PERSON_NAME] [PERSON_NAME] Team member Full Time Front of House …" at bounding box center [506, 116] width 838 height 698
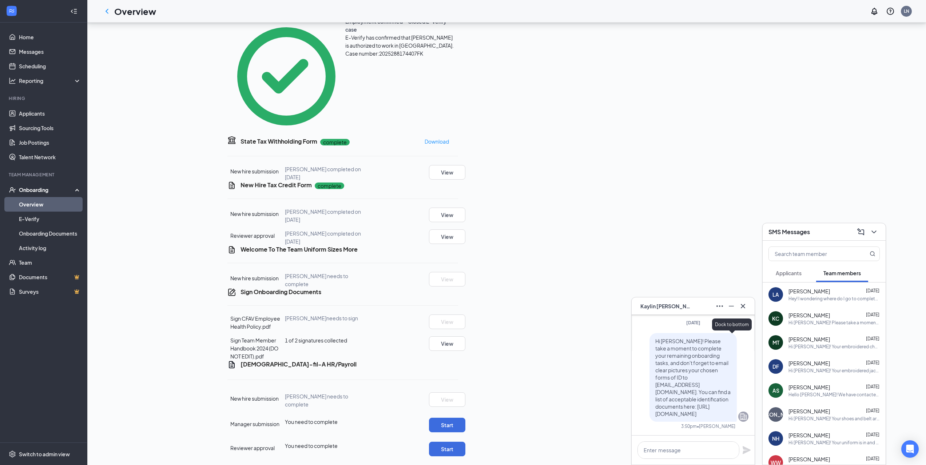
click at [732, 304] on icon "Minimize" at bounding box center [731, 306] width 9 height 9
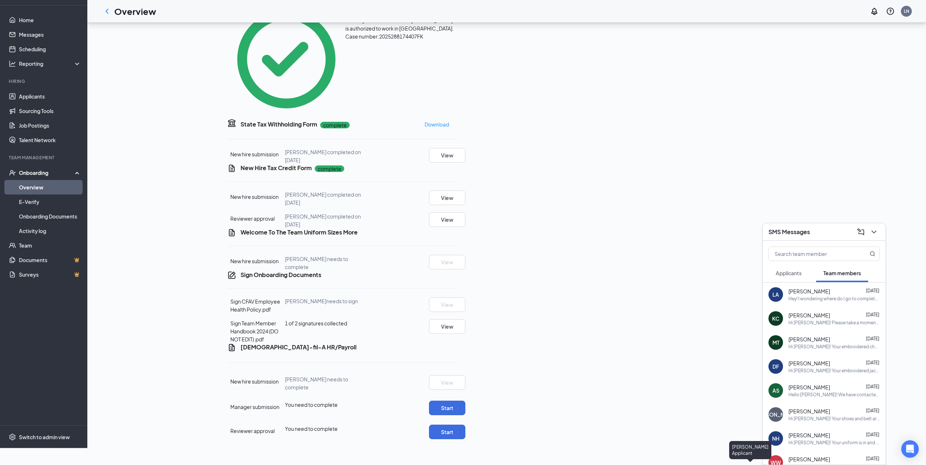
click at [743, 455] on div "KC" at bounding box center [741, 457] width 6 height 6
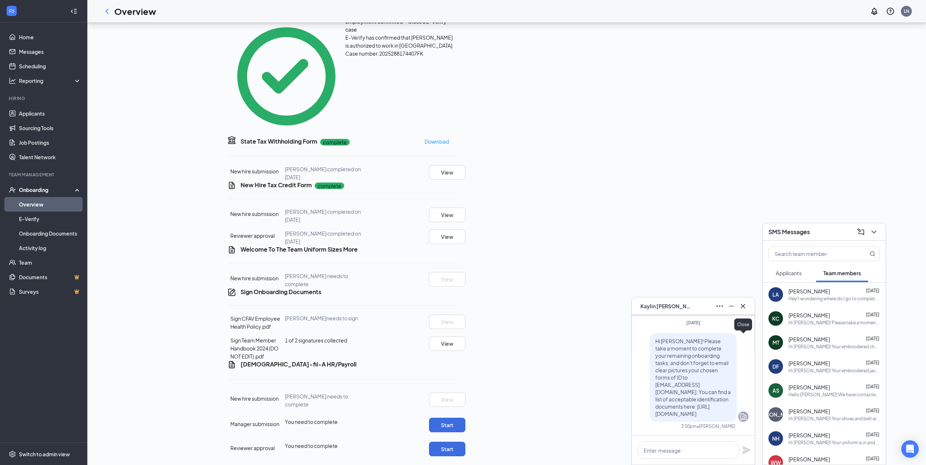
click at [743, 307] on icon "Cross" at bounding box center [742, 306] width 4 height 4
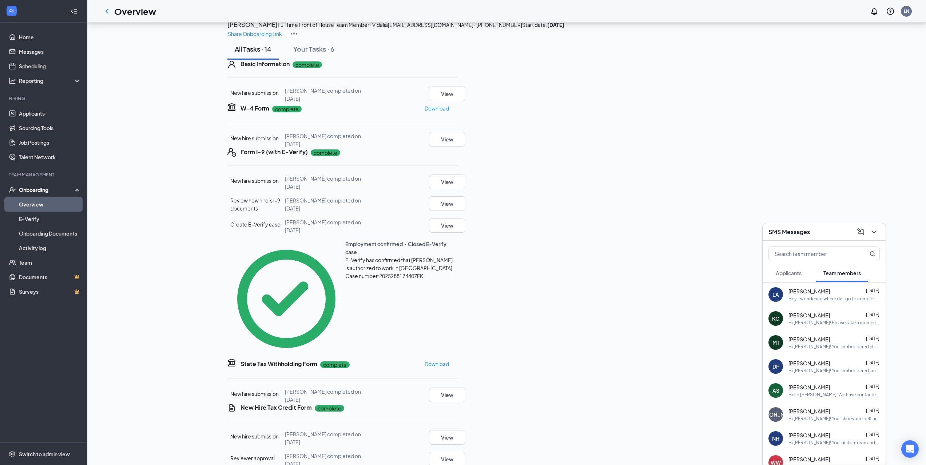
scroll to position [0, 0]
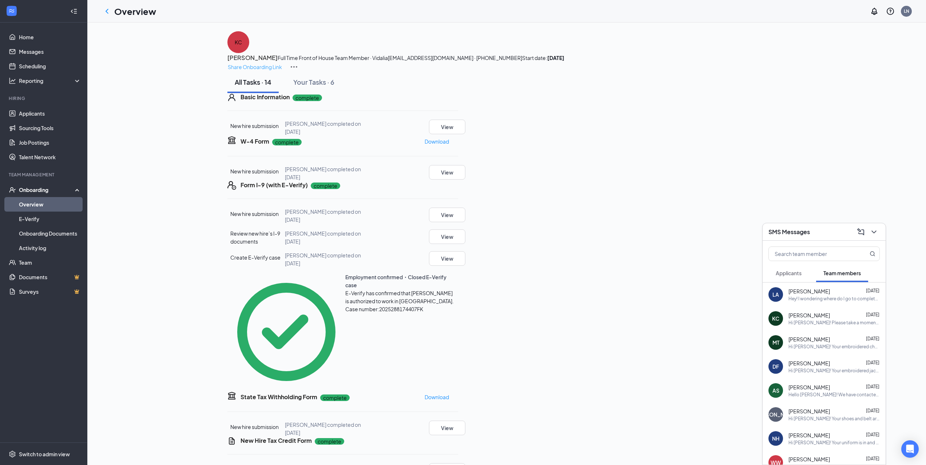
click at [282, 63] on p "Share Onboarding Link" at bounding box center [255, 67] width 54 height 8
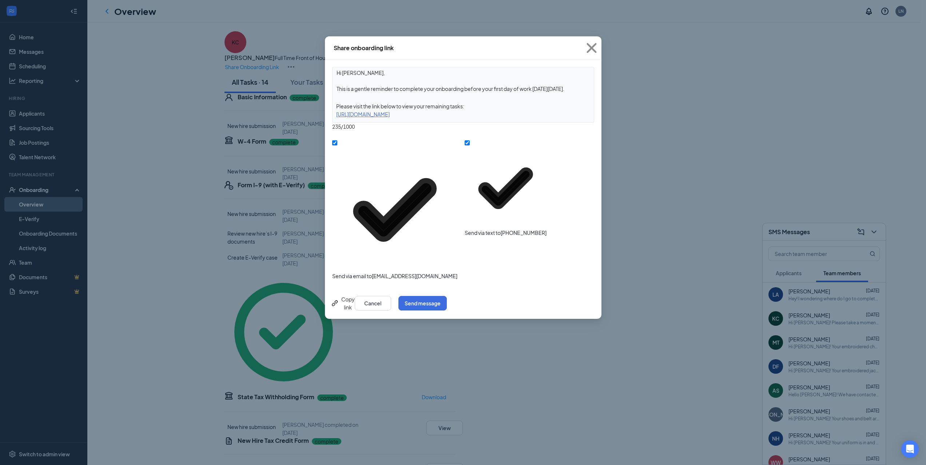
drag, startPoint x: 570, startPoint y: 90, endPoint x: 332, endPoint y: 92, distance: 237.9
click at [332, 92] on textarea "Hi [PERSON_NAME], This is a gentle reminder to complete your onboarding before …" at bounding box center [462, 80] width 261 height 27
drag, startPoint x: 349, startPoint y: 68, endPoint x: 348, endPoint y: 75, distance: 7.1
click at [349, 69] on textarea "Hi [PERSON_NAME], ." at bounding box center [462, 80] width 261 height 27
click at [348, 76] on textarea "Hi [PERSON_NAME], ." at bounding box center [462, 80] width 261 height 27
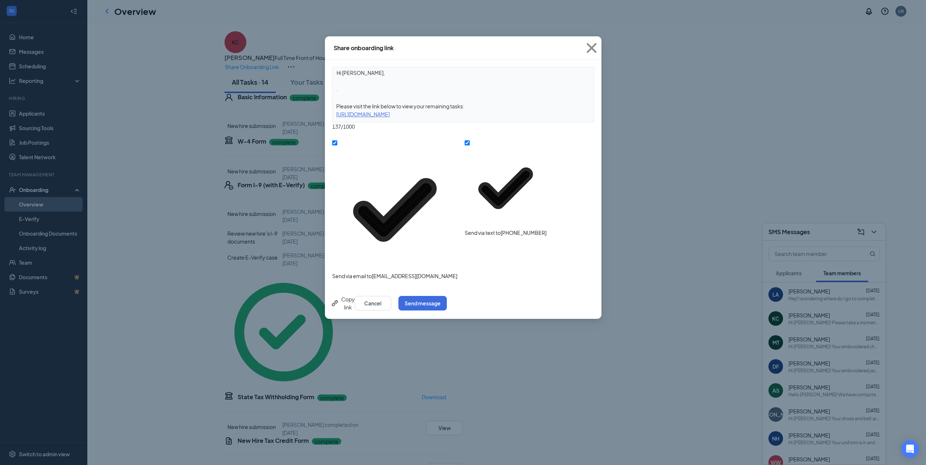
click at [348, 76] on textarea "Hi [PERSON_NAME], ." at bounding box center [462, 80] width 261 height 27
click at [482, 87] on textarea "Hi again! ." at bounding box center [462, 80] width 261 height 27
click at [371, 91] on textarea "Hi again! .We are missing a few of your onboarding documents, specifically the" at bounding box center [462, 80] width 261 height 27
click at [374, 91] on textarea "Hi again! .We are missing a few of your onboarding documents, specifically the" at bounding box center [462, 80] width 261 height 27
click at [567, 87] on textarea "Hi again! .We are missing completion of a few of your onboarding documents, spe…" at bounding box center [462, 80] width 261 height 27
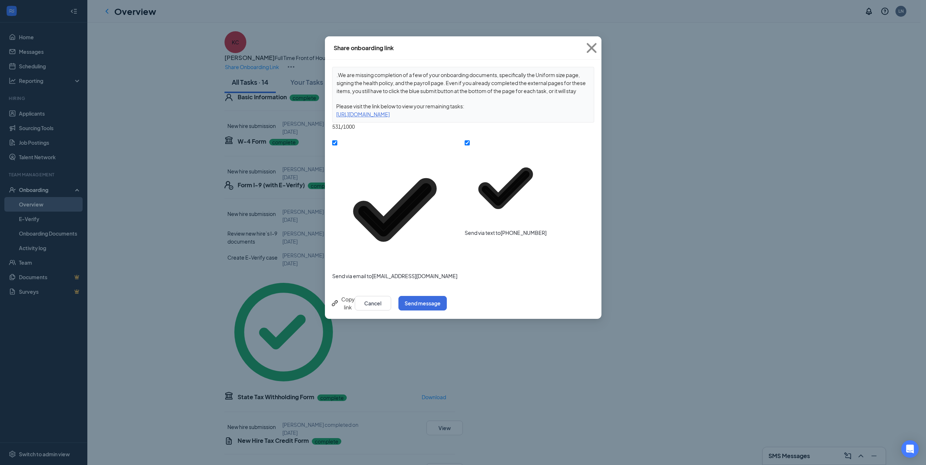
scroll to position [22, 0]
click at [560, 76] on textarea "Hi again! .We are missing completion of a few of your onboarding documents, spe…" at bounding box center [462, 80] width 261 height 27
type textarea "Hi again! .We are missing completion of a few of your onboarding documents, spe…"
click at [447, 296] on button "Send message" at bounding box center [422, 303] width 48 height 15
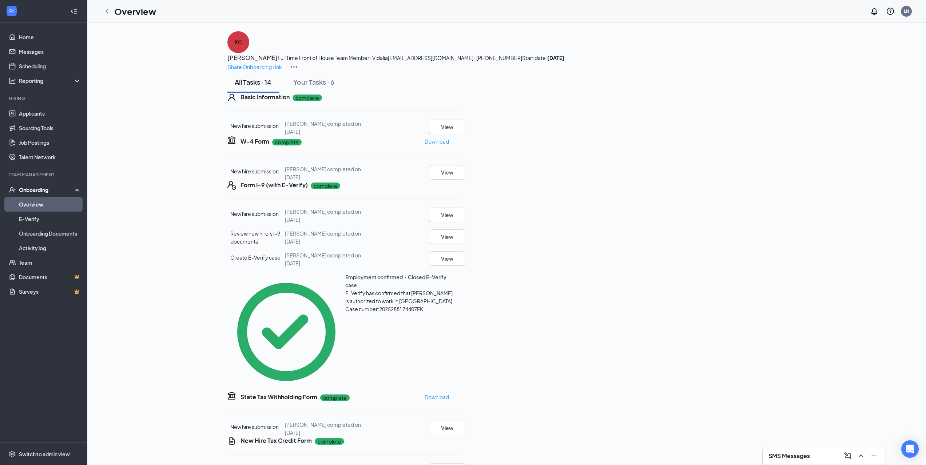
click at [41, 208] on link "Overview" at bounding box center [50, 204] width 62 height 15
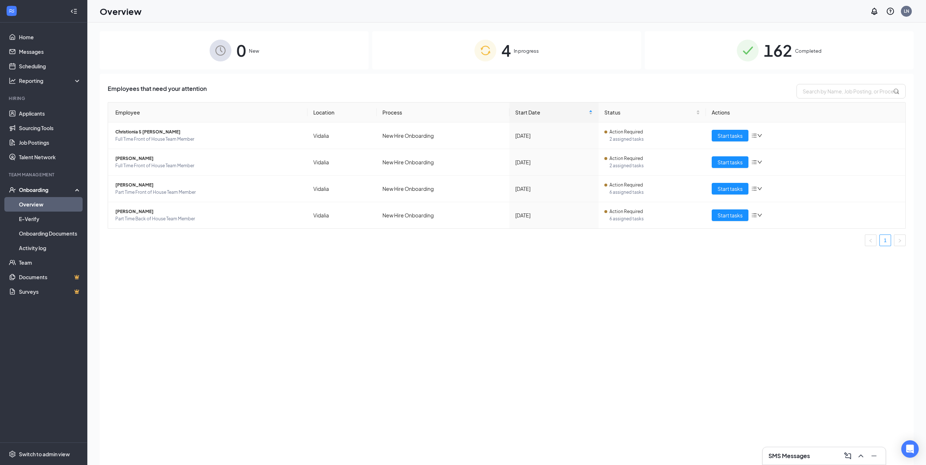
click at [812, 48] on span "Completed" at bounding box center [808, 50] width 27 height 7
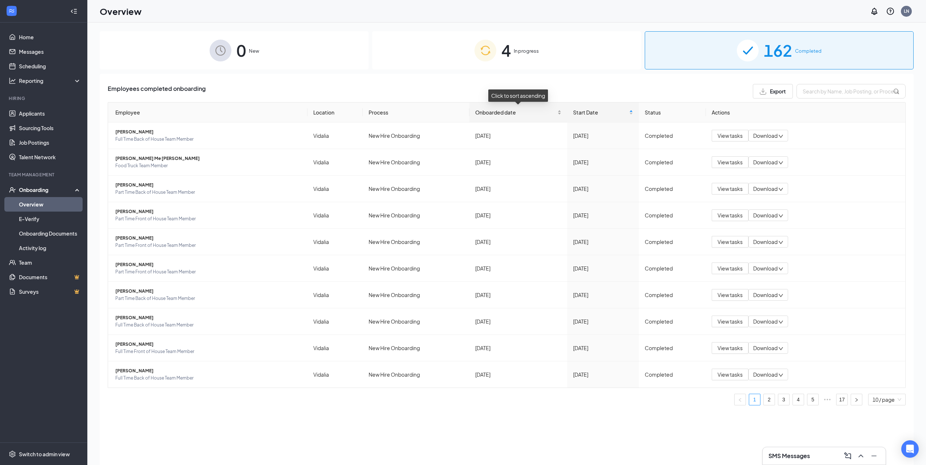
click at [500, 113] on span "Onboarded date" at bounding box center [515, 112] width 81 height 8
click at [501, 50] on span "4" at bounding box center [505, 50] width 9 height 25
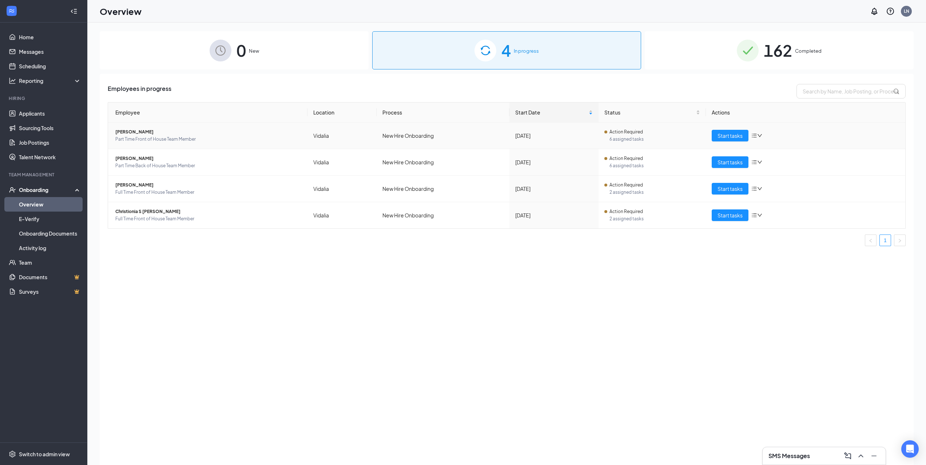
click at [150, 134] on span "[PERSON_NAME]" at bounding box center [208, 131] width 186 height 7
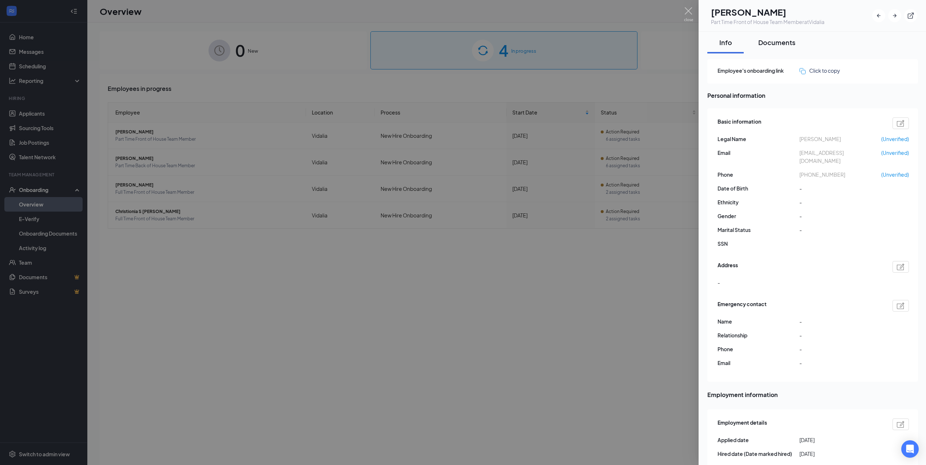
click at [776, 44] on div "Documents" at bounding box center [776, 42] width 37 height 9
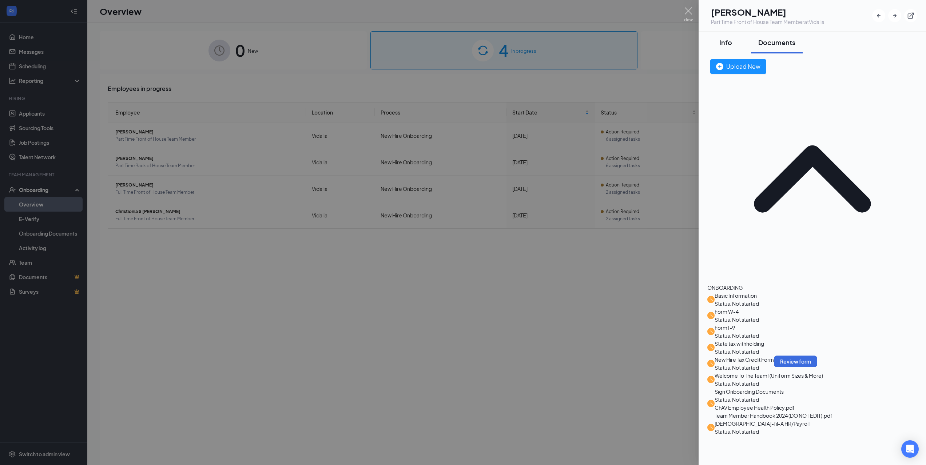
click at [729, 40] on div "Info" at bounding box center [725, 42] width 22 height 9
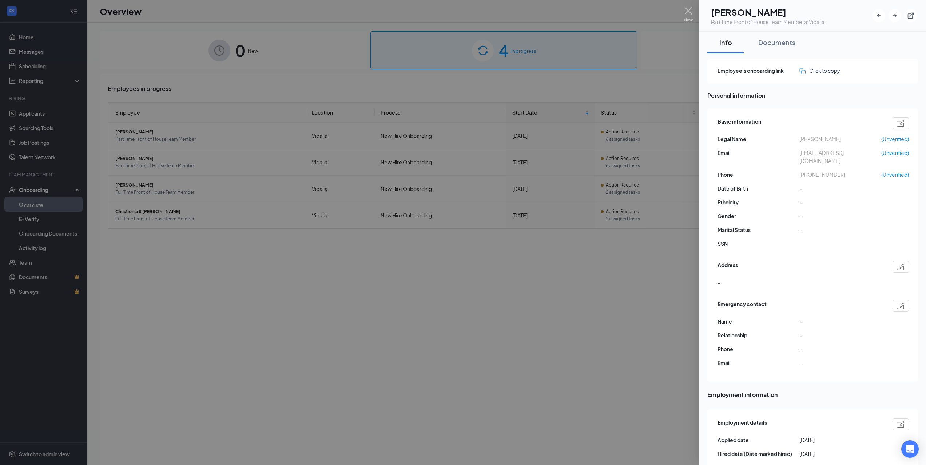
click at [131, 49] on div at bounding box center [463, 232] width 926 height 465
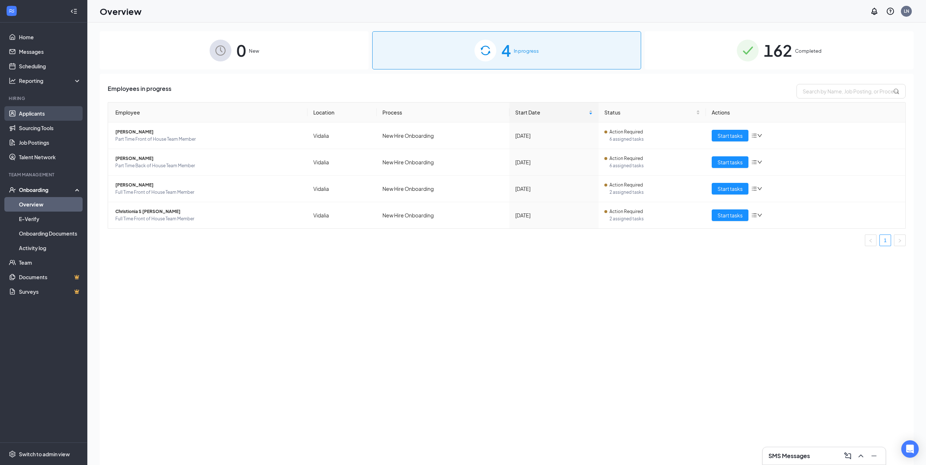
click at [23, 117] on link "Applicants" at bounding box center [50, 113] width 62 height 15
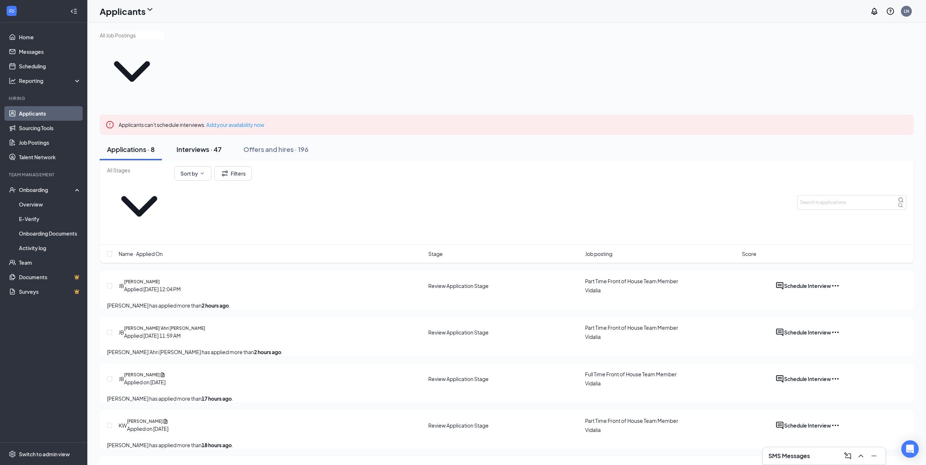
click at [219, 145] on div "Interviews · 47" at bounding box center [198, 149] width 45 height 9
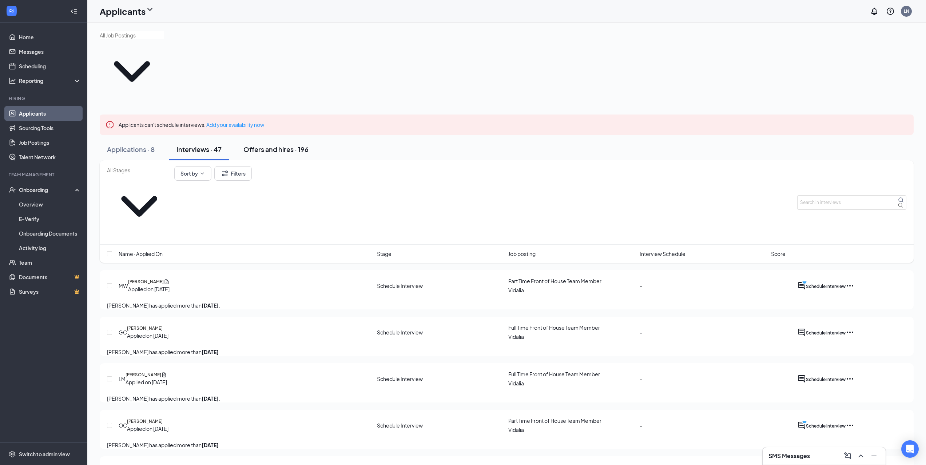
click at [286, 145] on div "Offers and hires · 196" at bounding box center [275, 149] width 65 height 9
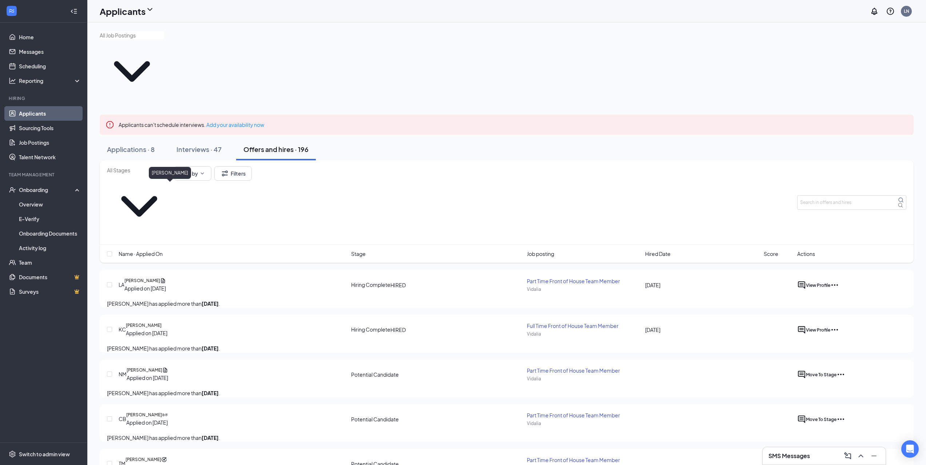
click at [160, 277] on h5 "[PERSON_NAME]" at bounding box center [142, 280] width 36 height 7
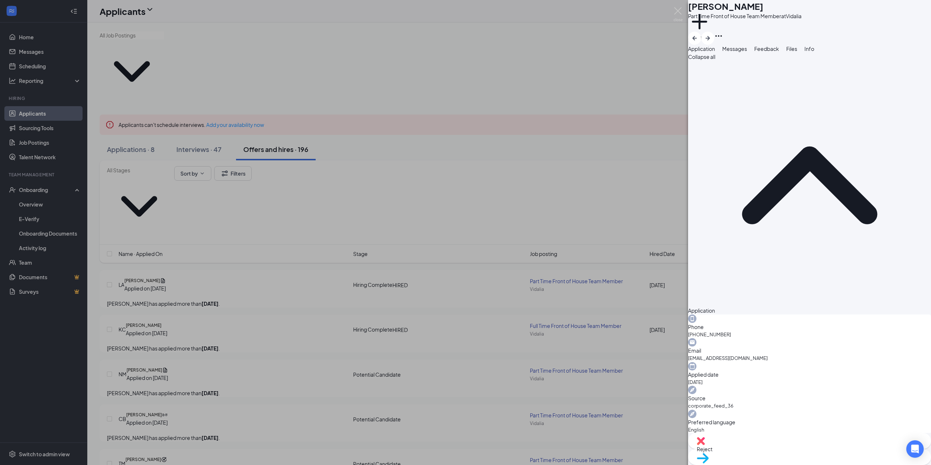
click at [416, 140] on div "LA [PERSON_NAME] Part Time Front of House Team Member at Vidalia Add a tag Appl…" at bounding box center [465, 232] width 931 height 465
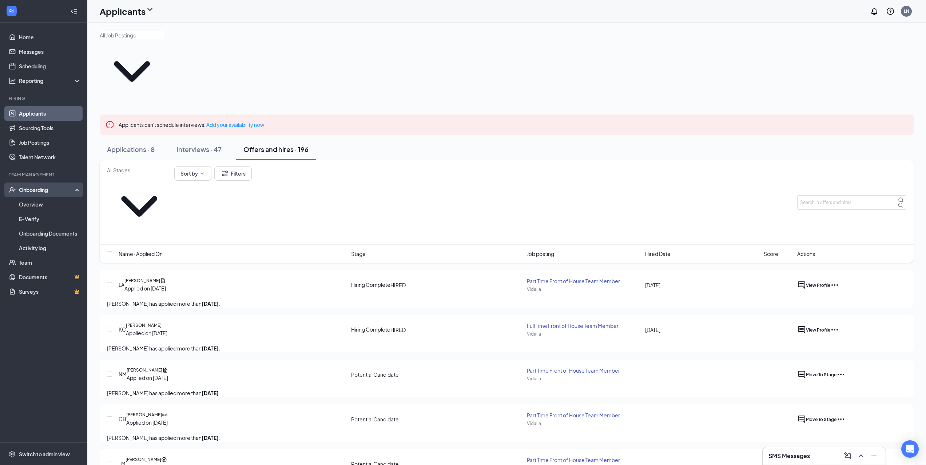
click at [43, 196] on div "Onboarding" at bounding box center [43, 190] width 87 height 15
click at [44, 193] on div "Onboarding" at bounding box center [47, 189] width 56 height 7
click at [45, 205] on link "Overview" at bounding box center [50, 204] width 62 height 15
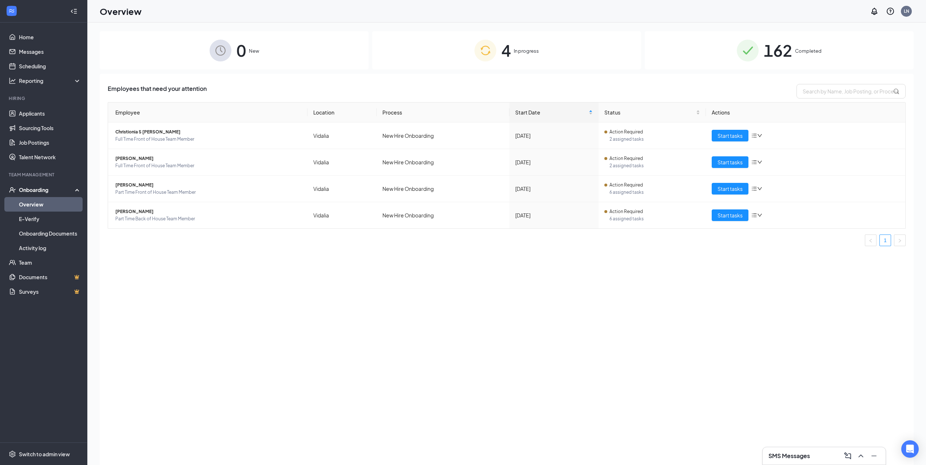
click at [786, 333] on div "Employees that need your attention Employee Location Process Start Date Status …" at bounding box center [507, 279] width 814 height 410
click at [24, 112] on link "Applicants" at bounding box center [50, 113] width 62 height 15
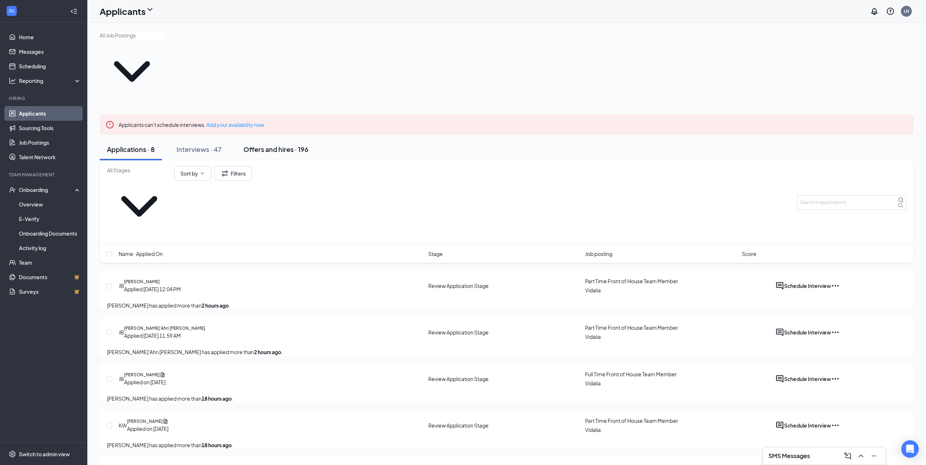
click at [282, 145] on div "Offers and hires · 196" at bounding box center [275, 149] width 65 height 9
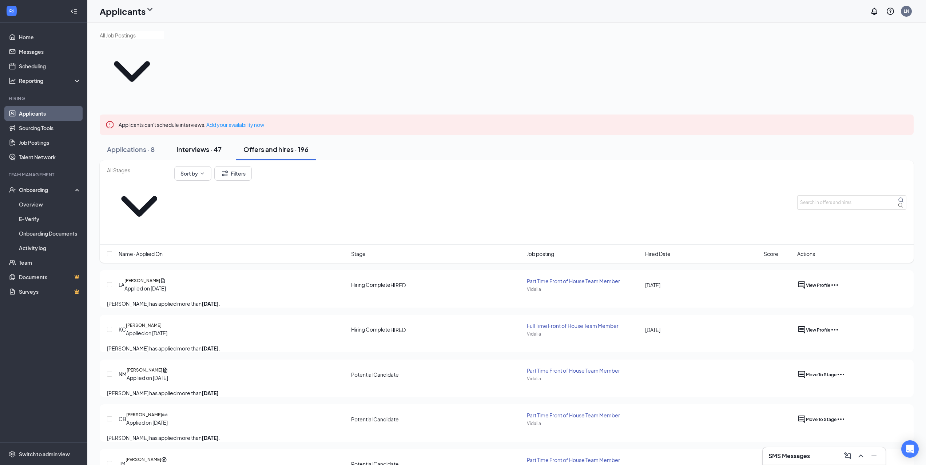
click at [200, 145] on div "Interviews · 47" at bounding box center [198, 149] width 45 height 9
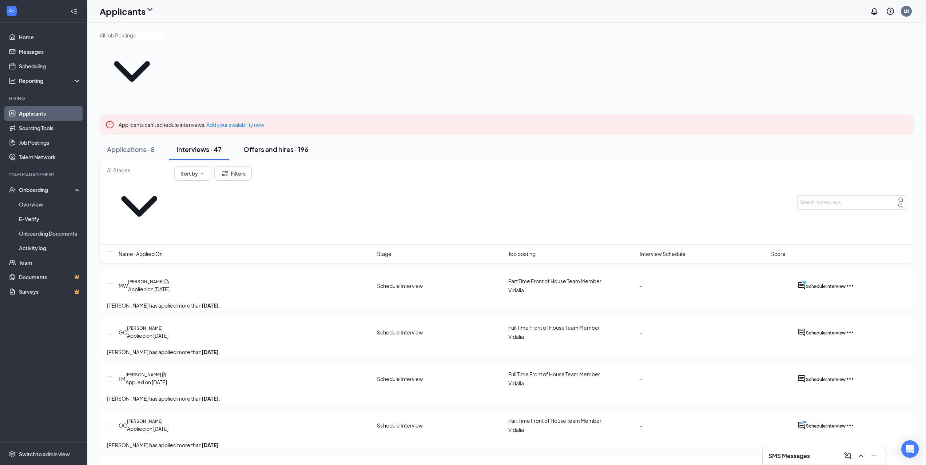
click at [297, 145] on div "Offers and hires · 196" at bounding box center [275, 149] width 65 height 9
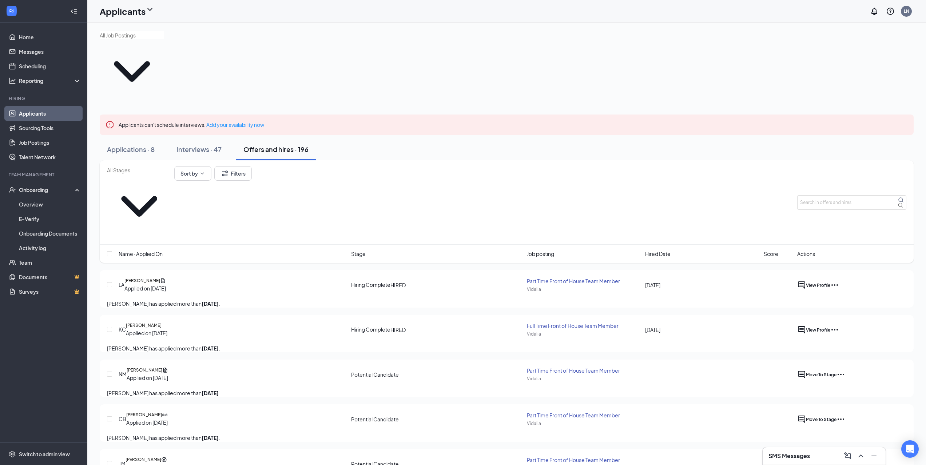
click at [660, 250] on span "Hired Date" at bounding box center [657, 254] width 25 height 8
click at [830, 327] on span "View Profile" at bounding box center [818, 329] width 24 height 5
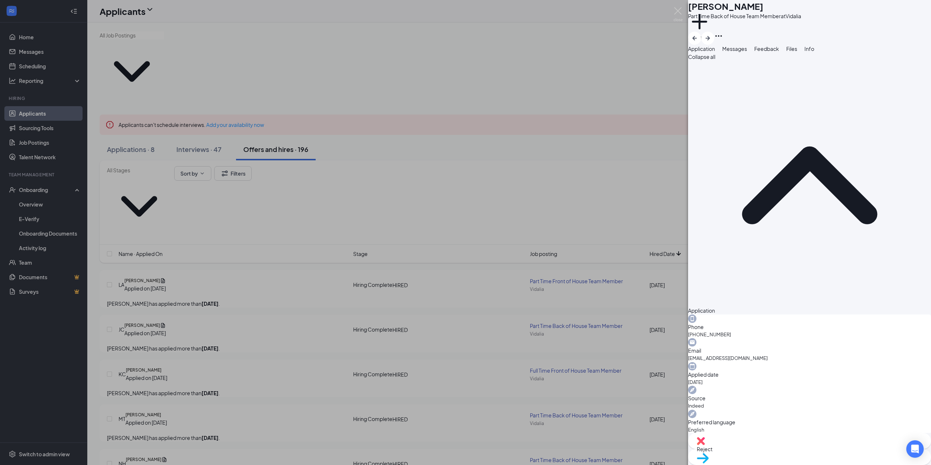
click at [678, 12] on img at bounding box center [678, 14] width 9 height 14
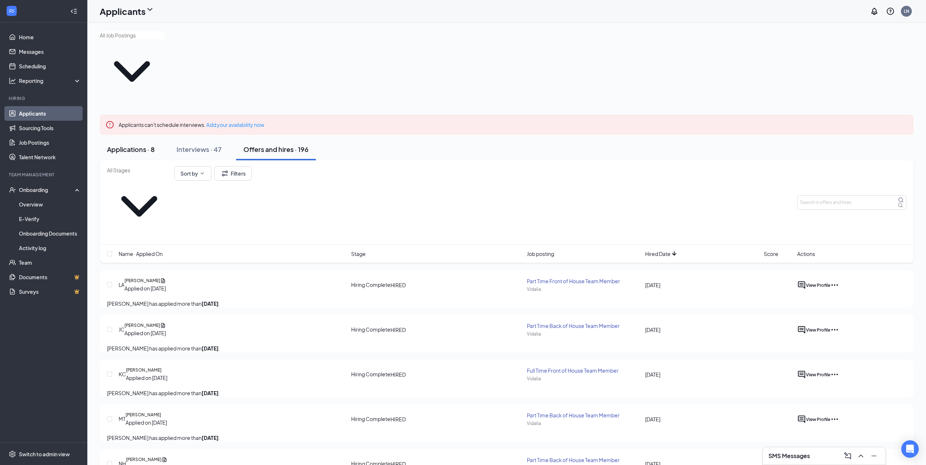
click at [134, 139] on button "Applications · 8" at bounding box center [131, 150] width 62 height 22
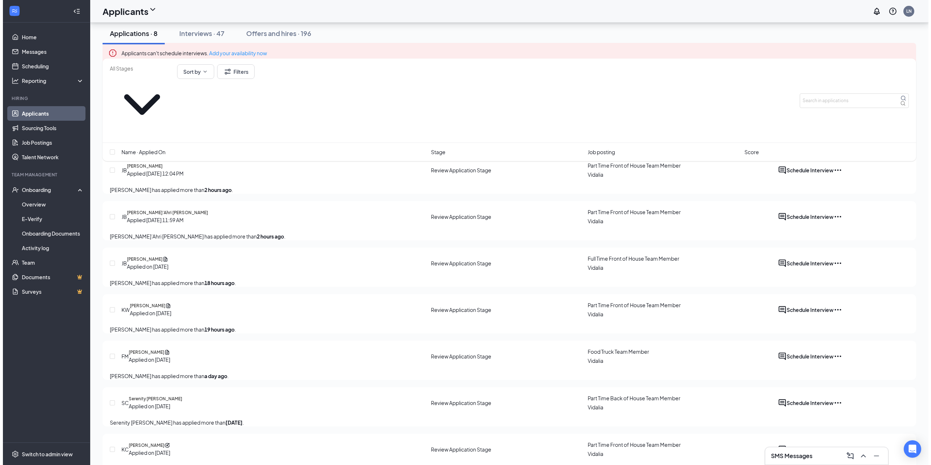
scroll to position [166, 0]
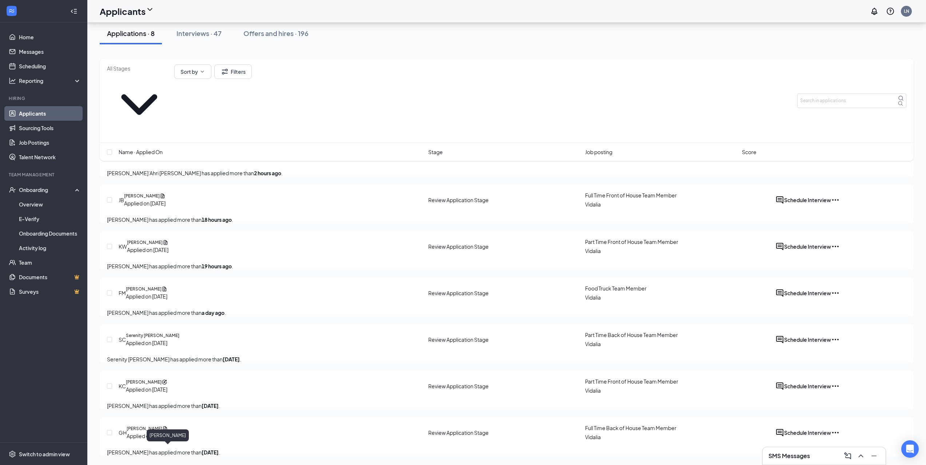
click at [162, 426] on h5 "[PERSON_NAME]" at bounding box center [145, 429] width 36 height 7
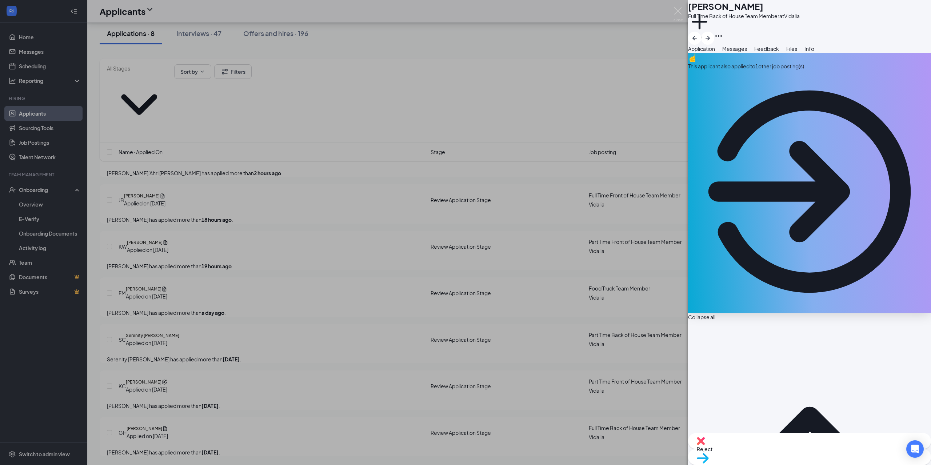
click at [814, 70] on div "This applicant also applied to 1 other job posting(s)" at bounding box center [809, 66] width 243 height 8
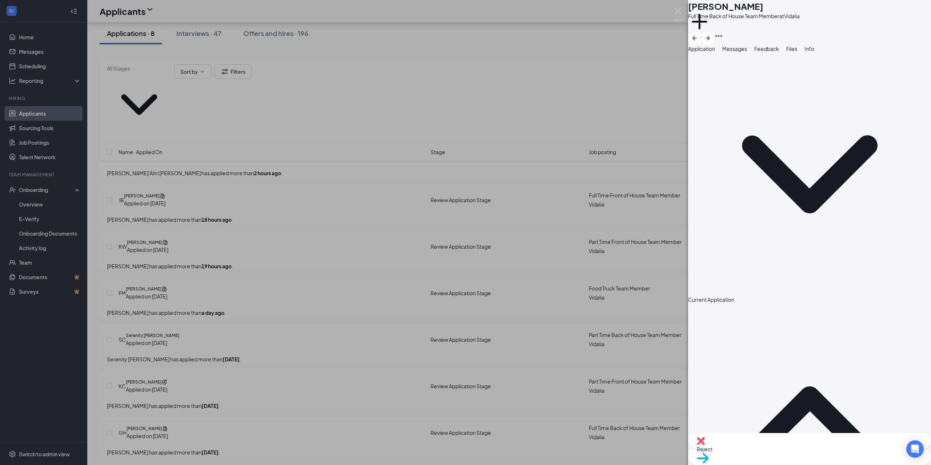
click at [715, 53] on button "Application" at bounding box center [701, 49] width 27 height 8
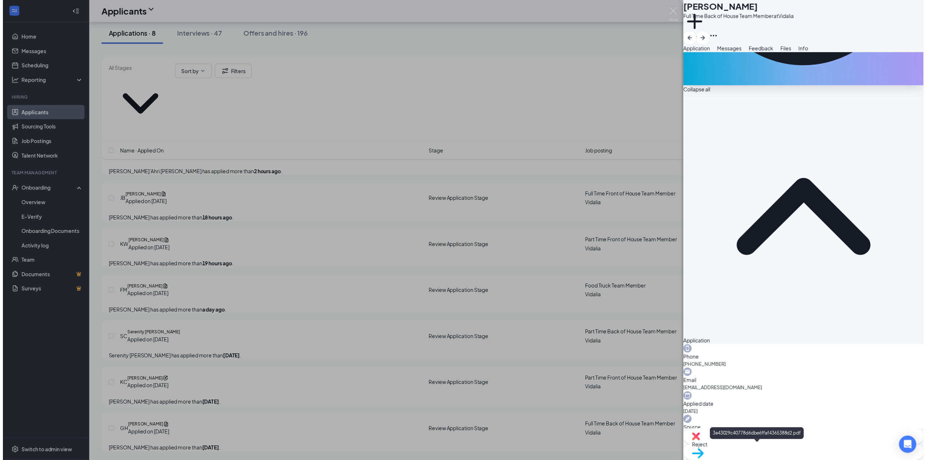
scroll to position [8, 0]
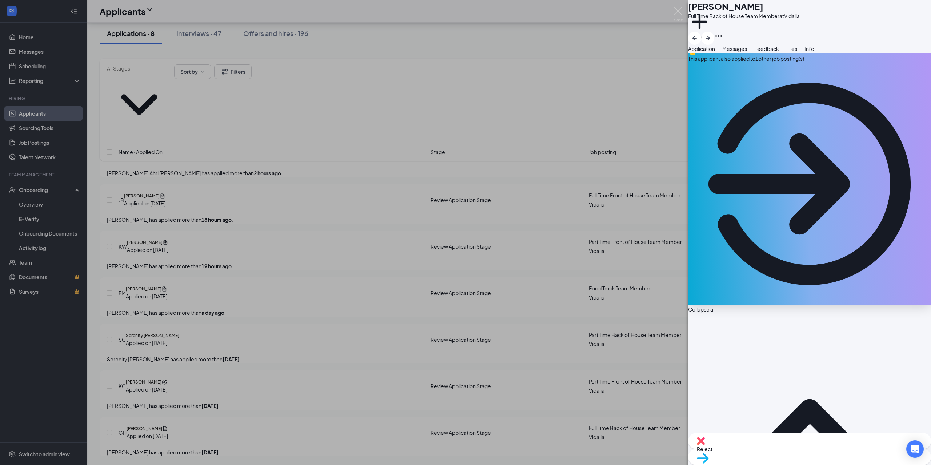
drag, startPoint x: 790, startPoint y: 14, endPoint x: 713, endPoint y: 8, distance: 77.3
click at [713, 8] on div "[PERSON_NAME]" at bounding box center [744, 6] width 112 height 12
copy h1 "[PERSON_NAME]"
click at [845, 464] on span "Move to stage" at bounding box center [809, 468] width 225 height 8
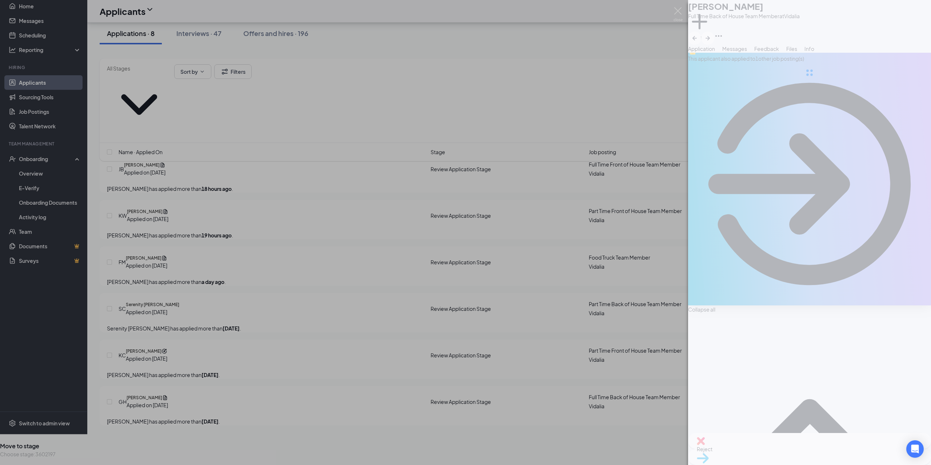
type input "Schedule Interview (next stage)"
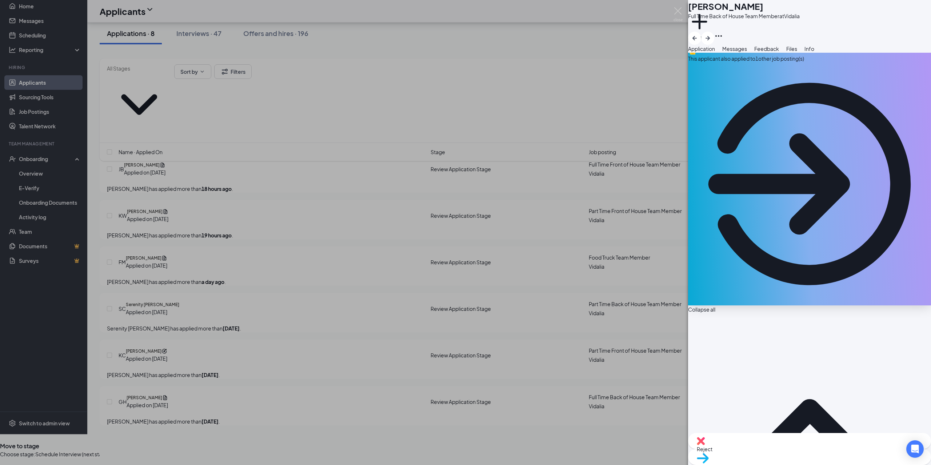
type input "[PERSON_NAME] Calendar"
click at [0, 440] on icon "Cross" at bounding box center [0, 440] width 0 height 0
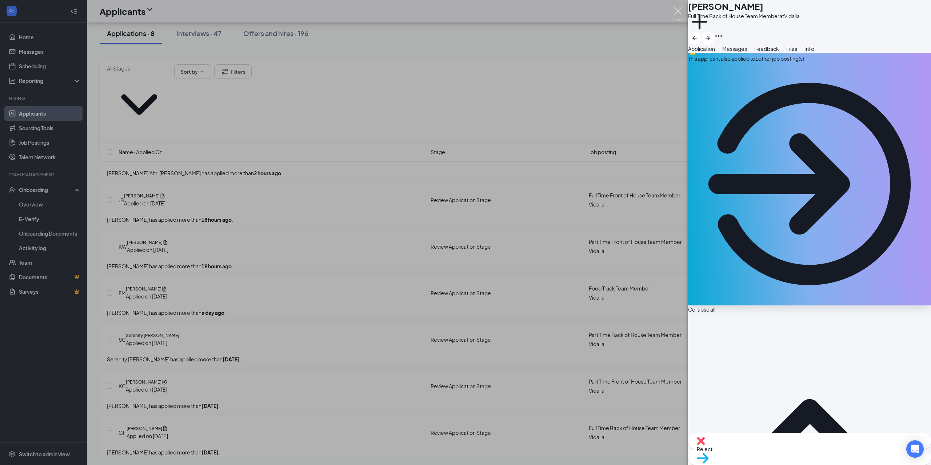
click at [681, 10] on img at bounding box center [678, 14] width 9 height 14
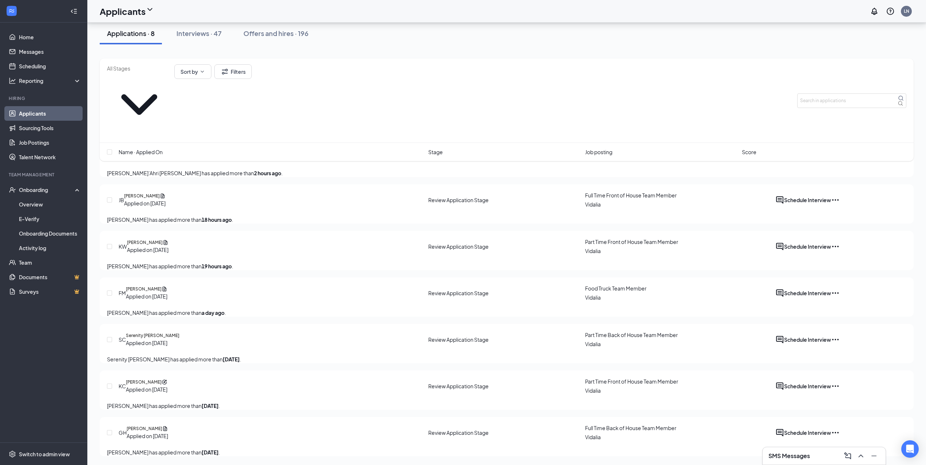
scroll to position [166, 0]
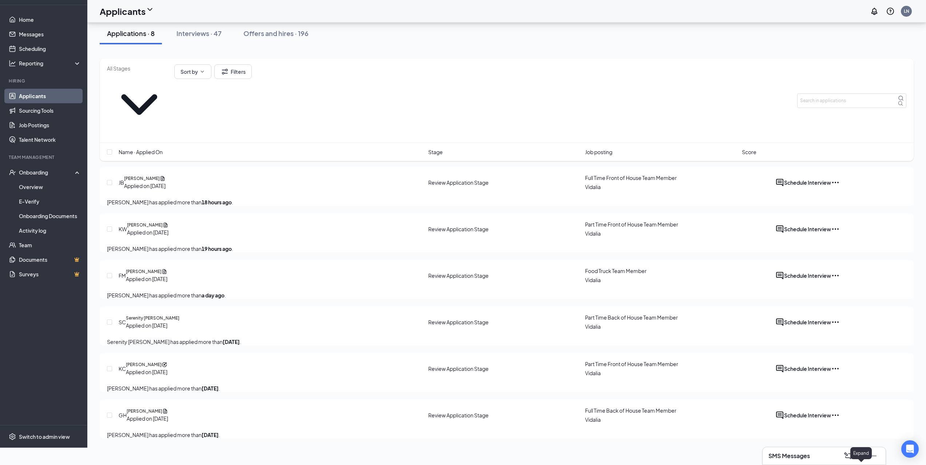
click at [859, 458] on icon "ChevronUp" at bounding box center [860, 456] width 9 height 9
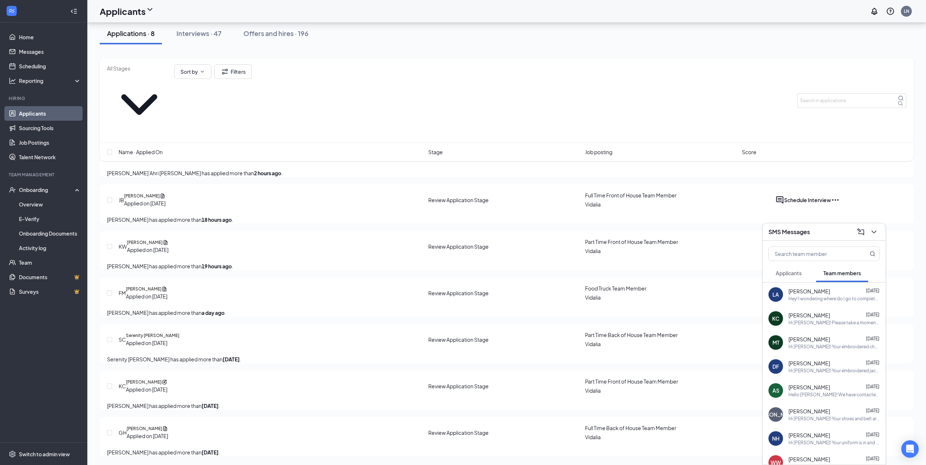
click at [787, 275] on span "Applicants" at bounding box center [788, 273] width 26 height 7
click at [826, 420] on div "?" at bounding box center [833, 419] width 91 height 6
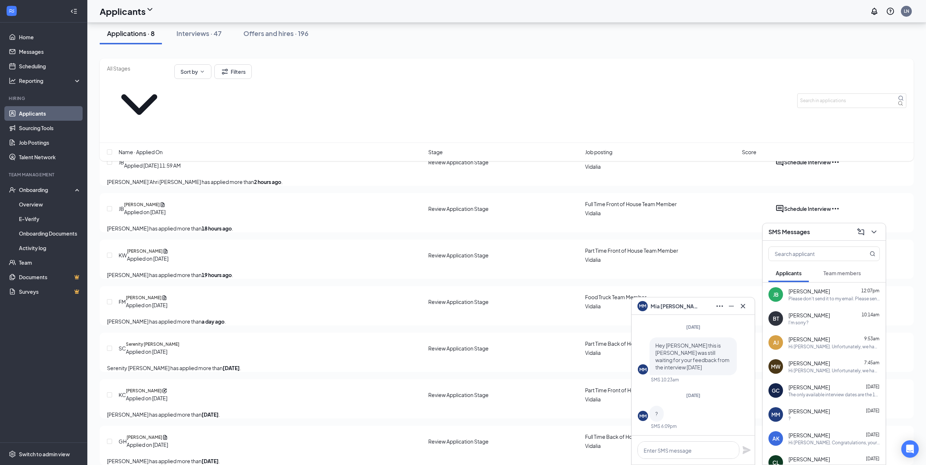
scroll to position [93, 0]
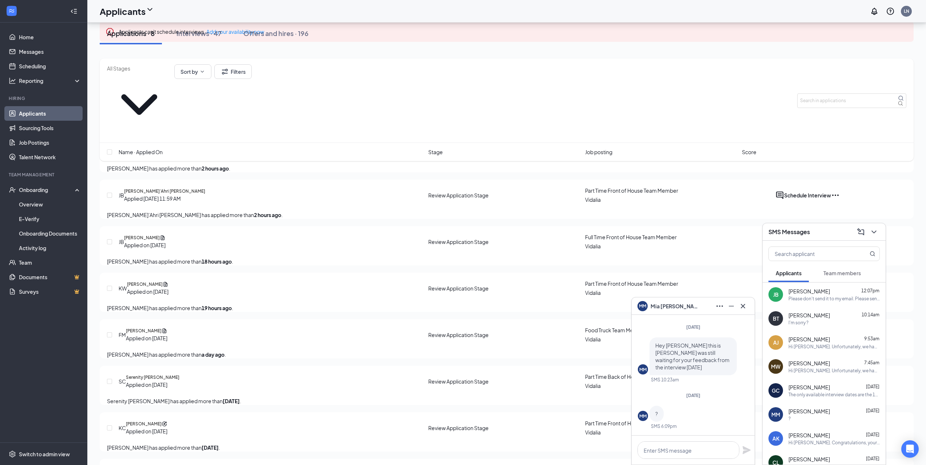
click at [824, 395] on div "The only available interview dates are the 15th and 16th, is there any chance t…" at bounding box center [833, 395] width 91 height 6
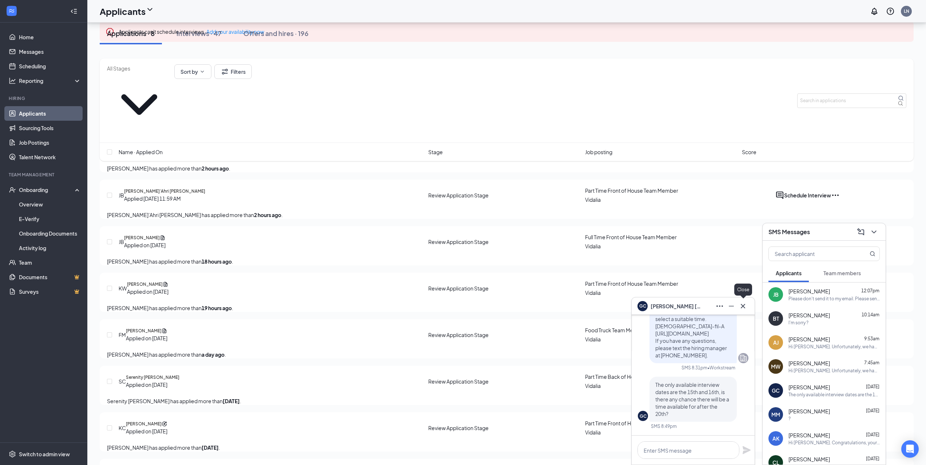
click at [744, 308] on icon "Cross" at bounding box center [742, 306] width 4 height 4
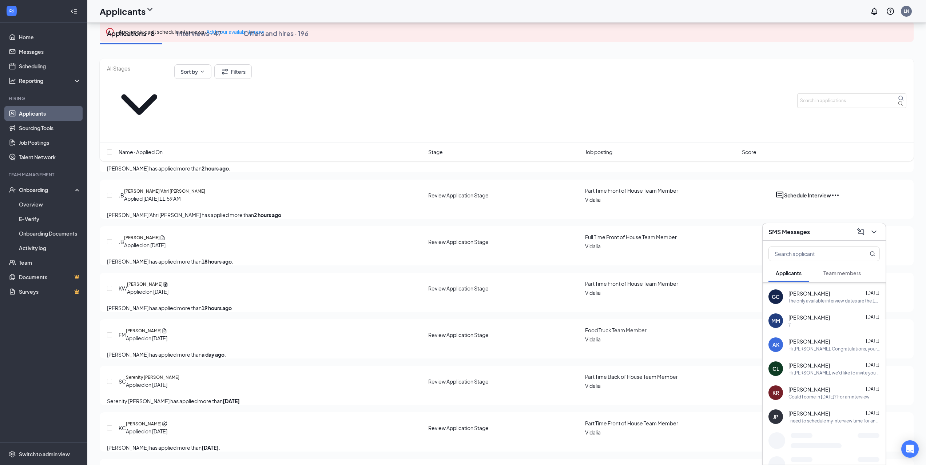
scroll to position [0, 0]
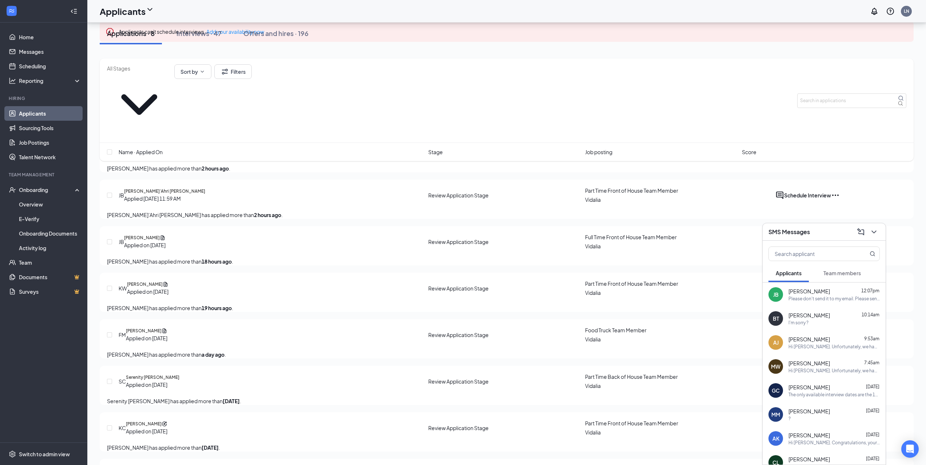
click at [848, 270] on span "Team members" at bounding box center [841, 273] width 37 height 7
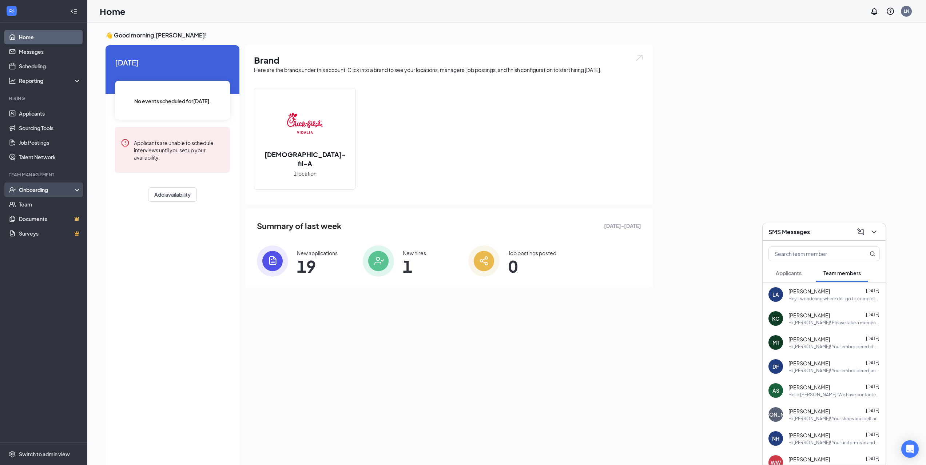
click at [49, 192] on div "Onboarding" at bounding box center [47, 189] width 56 height 7
click at [51, 207] on link "Overview" at bounding box center [50, 204] width 62 height 15
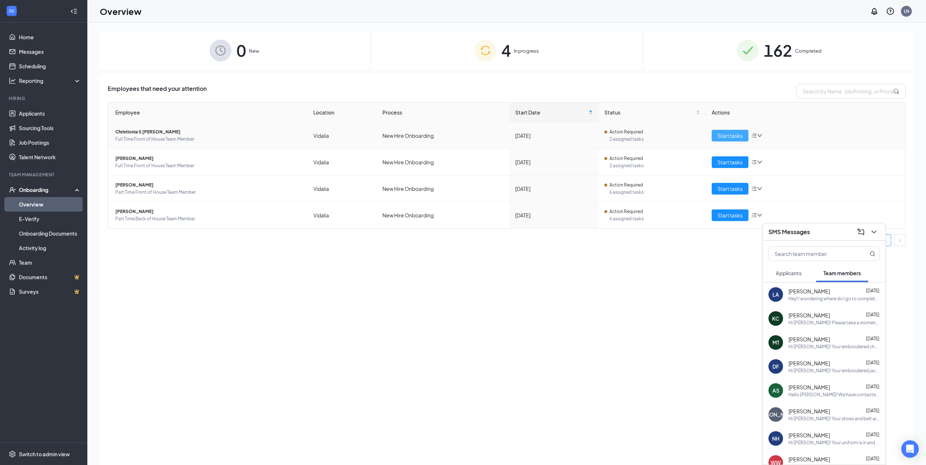
click at [735, 138] on span "Start tasks" at bounding box center [729, 136] width 25 height 8
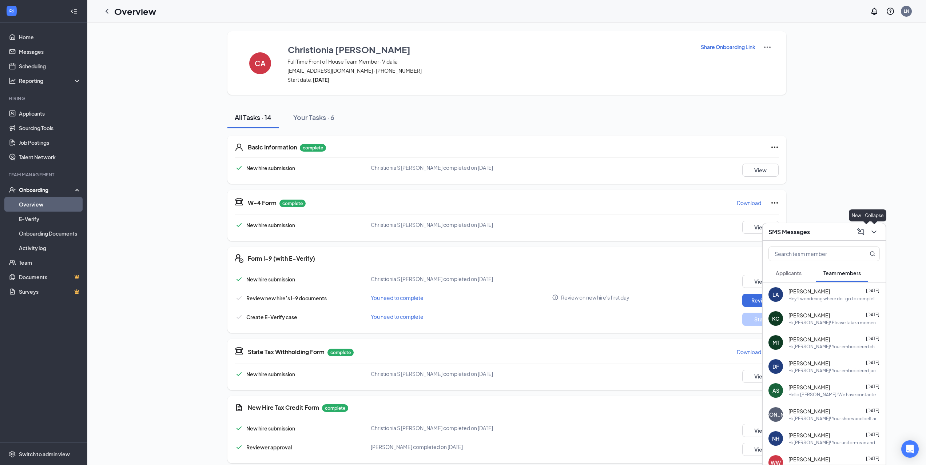
click at [881, 231] on div "SMS Messages" at bounding box center [823, 231] width 123 height 17
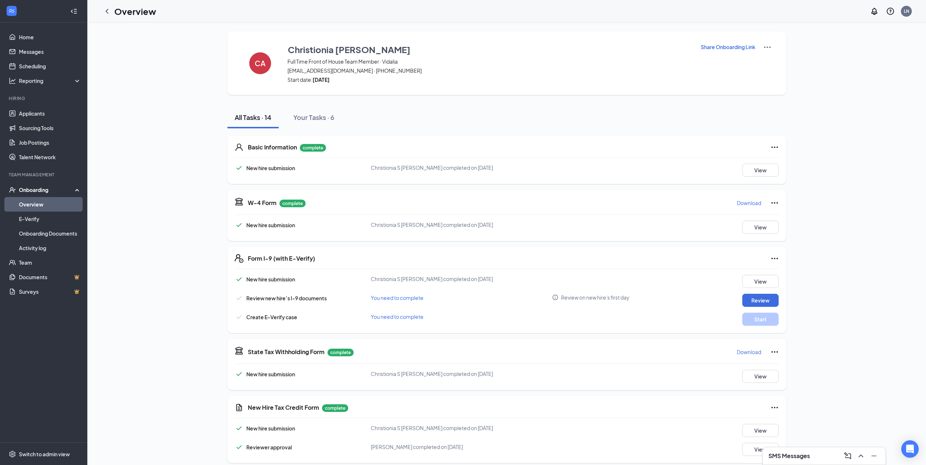
click at [52, 189] on div "Onboarding" at bounding box center [47, 189] width 56 height 7
